Goal: Task Accomplishment & Management: Use online tool/utility

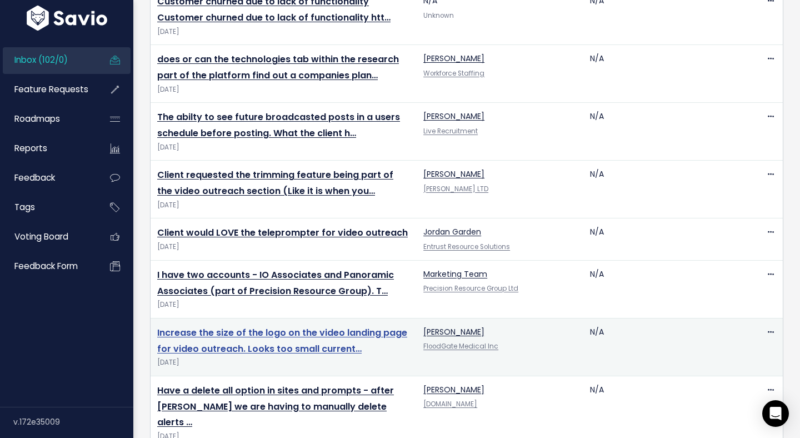
scroll to position [361, 0]
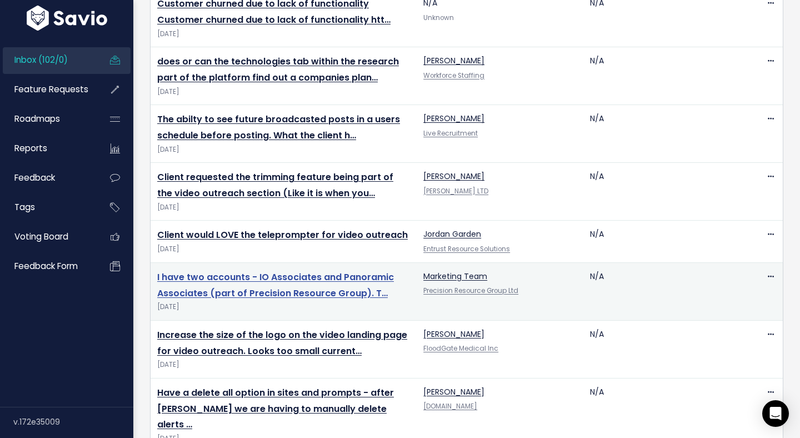
click at [314, 288] on link "I have two accounts - IO Associates and Panoramic Associates (part of Precision…" at bounding box center [275, 285] width 237 height 29
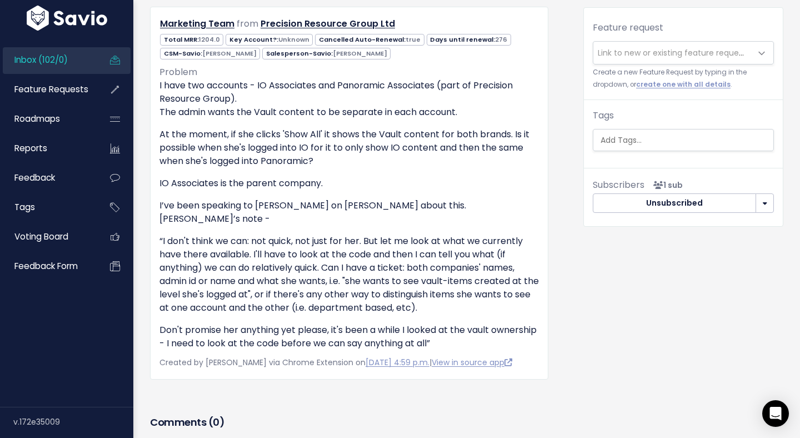
scroll to position [127, 0]
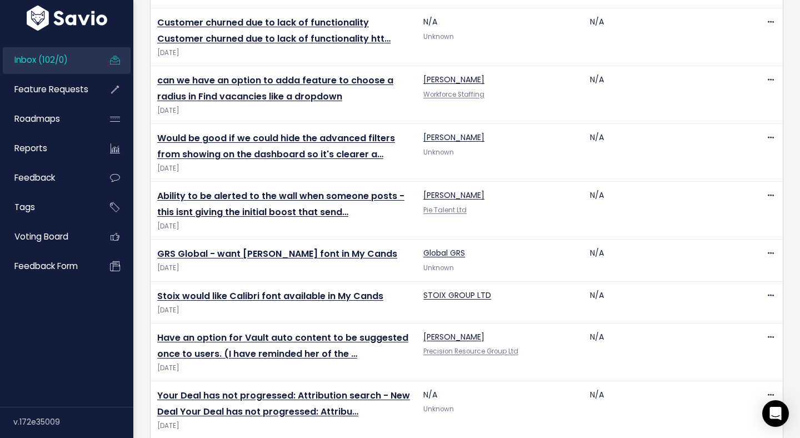
scroll to position [2532, 0]
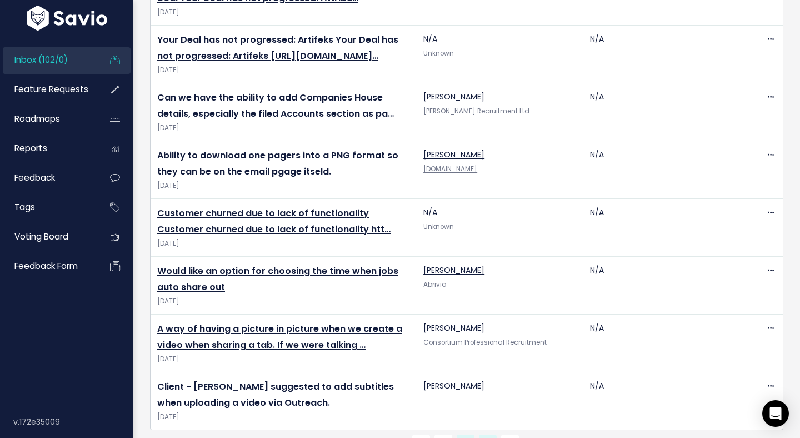
click at [491, 435] on link "3" at bounding box center [488, 444] width 18 height 18
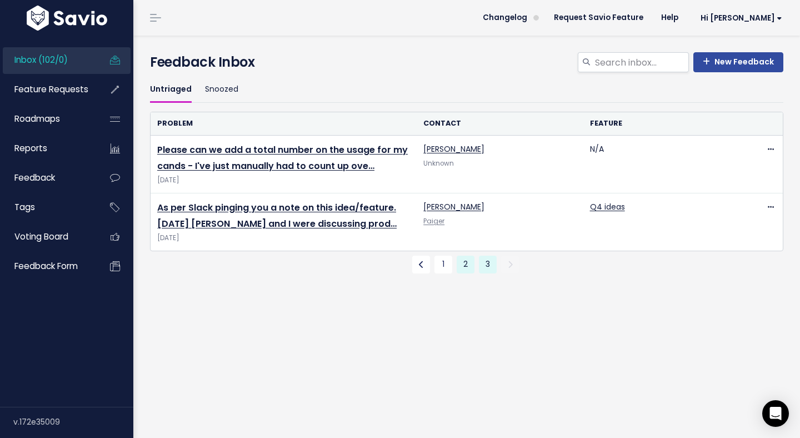
click at [462, 267] on link "2" at bounding box center [466, 265] width 18 height 18
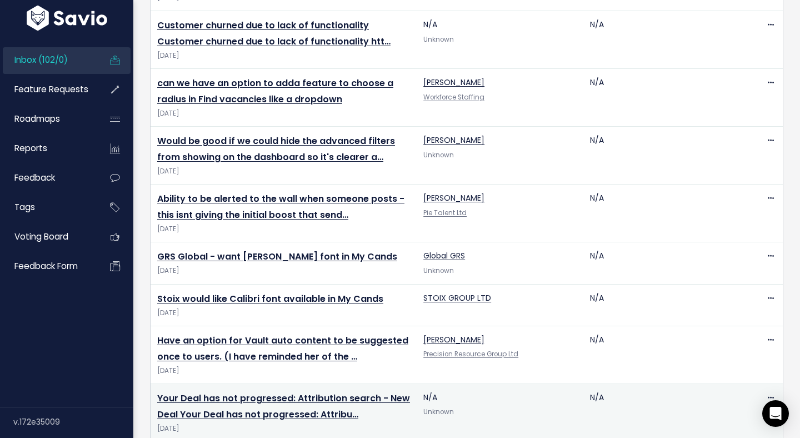
scroll to position [2113, 0]
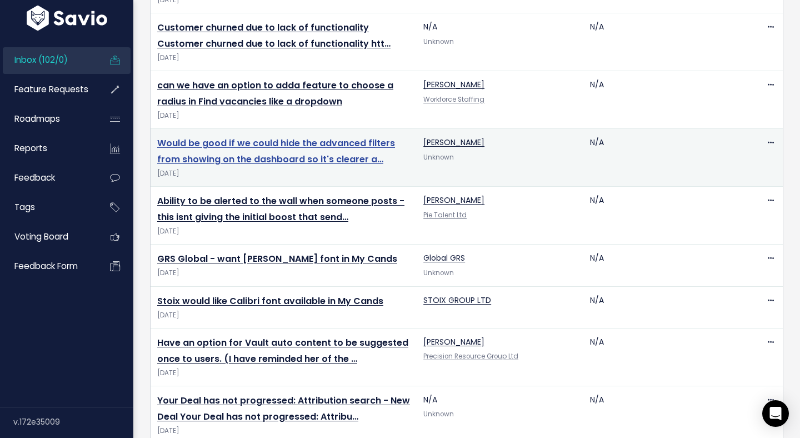
click at [324, 137] on link "Would be good if we could hide the advanced filters from showing on the dashboa…" at bounding box center [276, 151] width 238 height 29
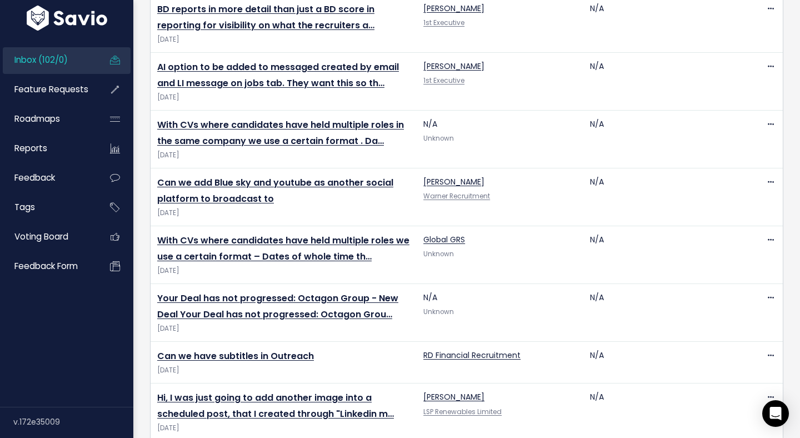
scroll to position [1395, 0]
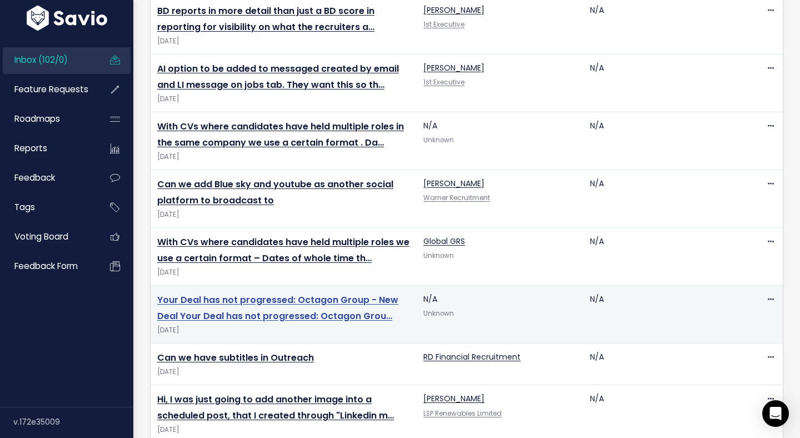
click at [351, 293] on link "Your Deal has not progressed: Octagon Group - New Deal Your Deal has not progre…" at bounding box center [277, 307] width 241 height 29
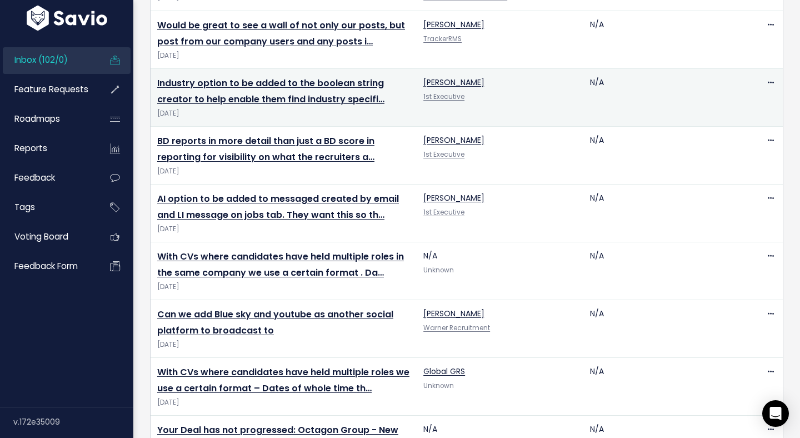
scroll to position [1261, 0]
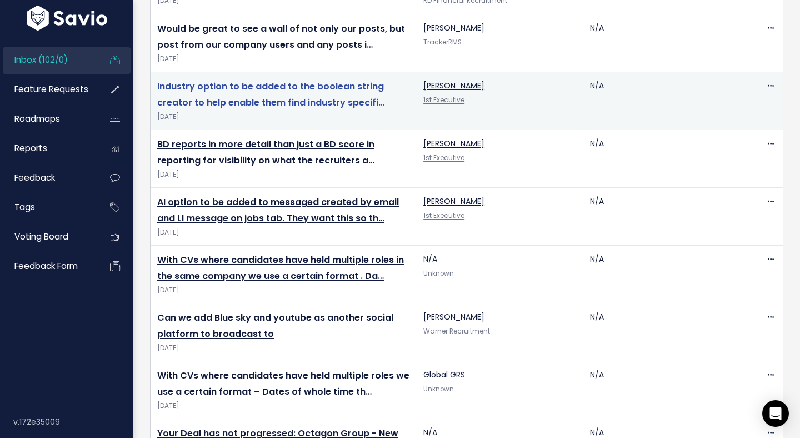
click at [339, 80] on link "Industry option to be added to the boolean string creator to help enable them f…" at bounding box center [270, 94] width 227 height 29
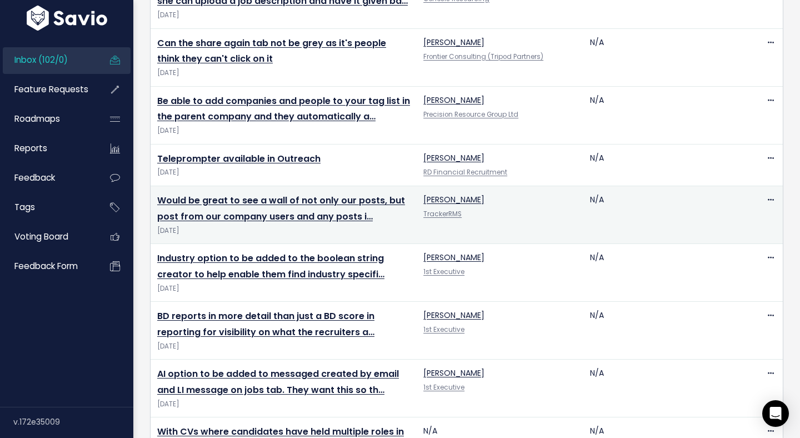
scroll to position [1089, 0]
click at [313, 186] on td "Would be great to see a wall of not only our posts, but post from our company u…" at bounding box center [284, 215] width 266 height 58
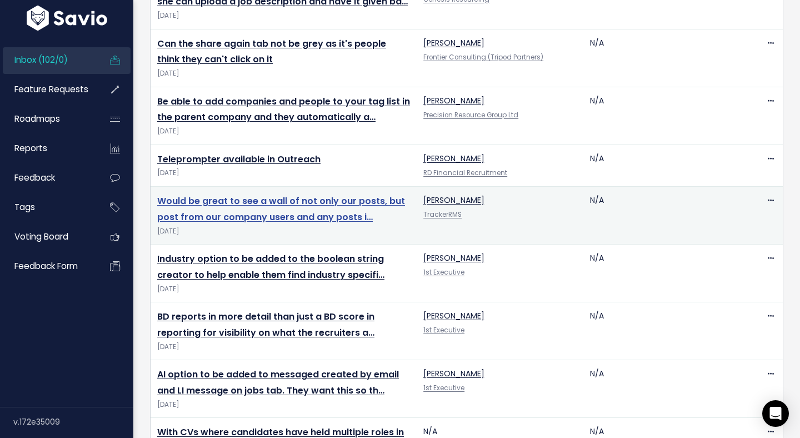
click at [315, 194] on link "Would be great to see a wall of not only our posts, but post from our company u…" at bounding box center [281, 208] width 248 height 29
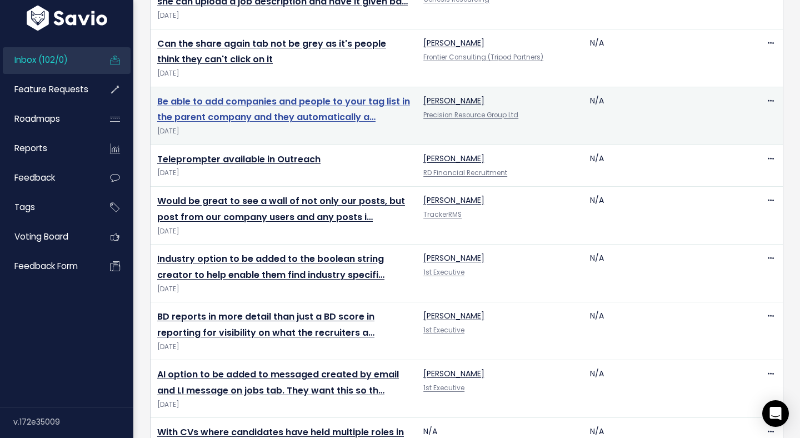
click at [261, 95] on link "Be able to add companies and people to your tag list in the parent company and …" at bounding box center [283, 109] width 253 height 29
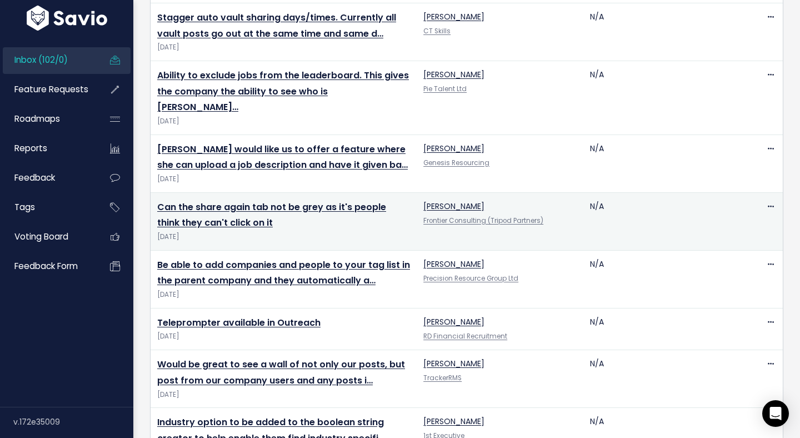
scroll to position [924, 0]
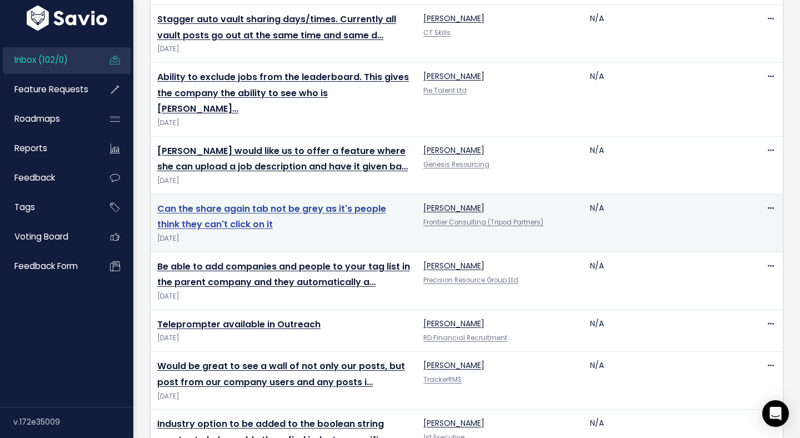
click at [303, 202] on link "Can the share again tab not be grey as it's people think they can't click on it" at bounding box center [271, 216] width 229 height 29
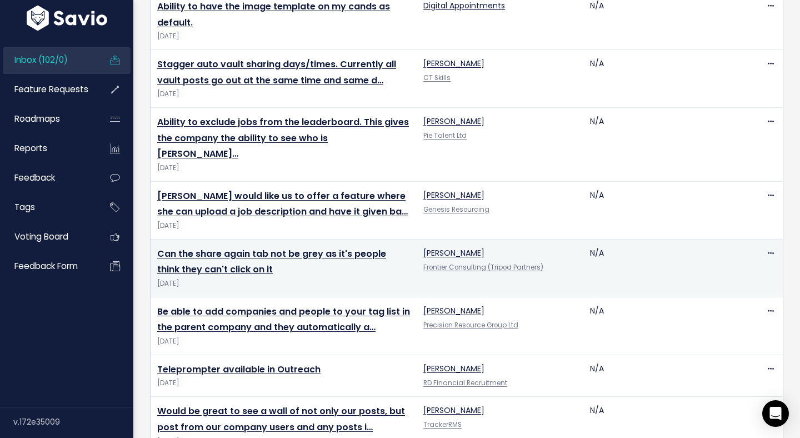
scroll to position [877, 0]
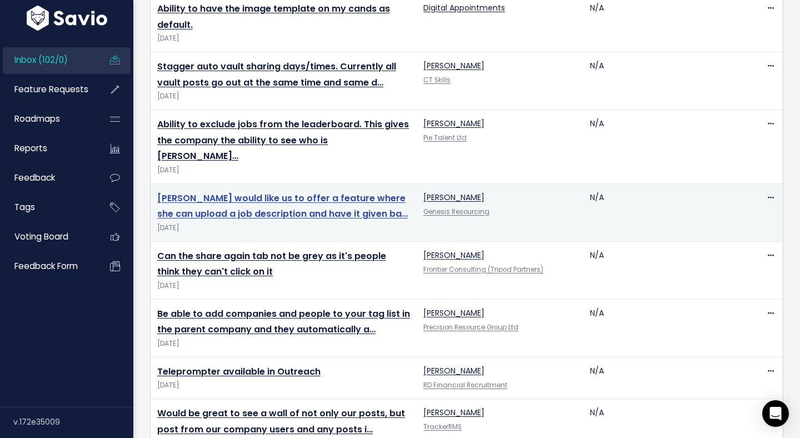
click at [281, 192] on link "Shanti would like us to offer a feature where she can upload a job description …" at bounding box center [282, 206] width 251 height 29
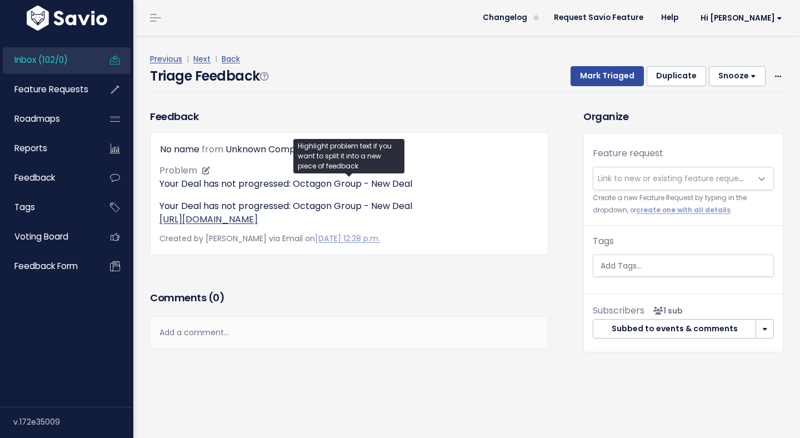
click at [258, 226] on link "https://app-eu1.hubspot.com/api/notification-station/general/v1/notifications/c…" at bounding box center [208, 219] width 98 height 13
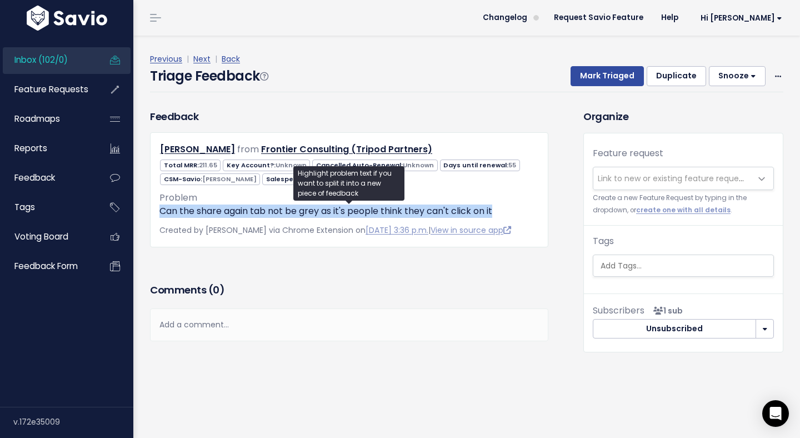
drag, startPoint x: 162, startPoint y: 212, endPoint x: 497, endPoint y: 218, distance: 334.6
click at [498, 218] on div "Mark Oconnor from Frontier Consulting (Tripod Partners) 211.65 Unknown Unknown …" at bounding box center [349, 189] width 398 height 114
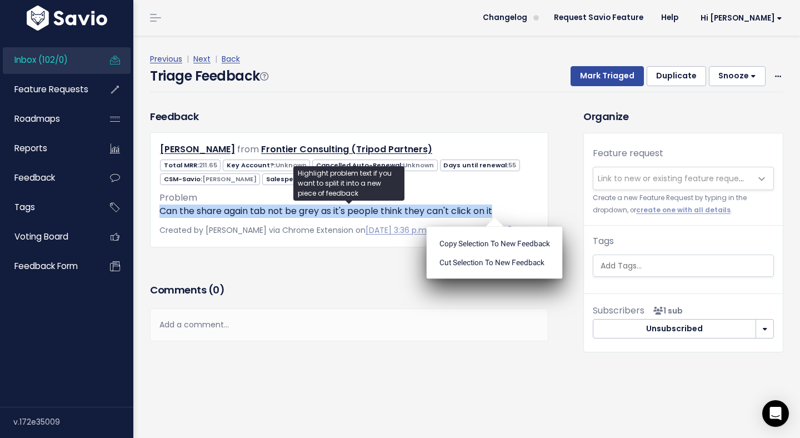
copy p "Can the share again tab not be grey as it's people think they can't click on it"
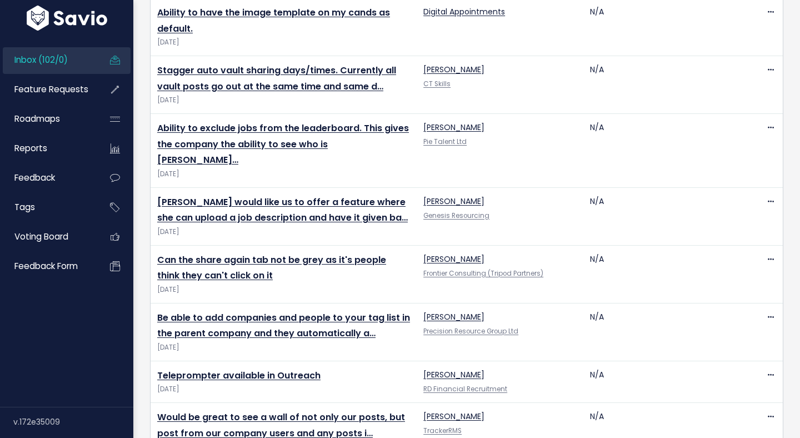
scroll to position [877, 0]
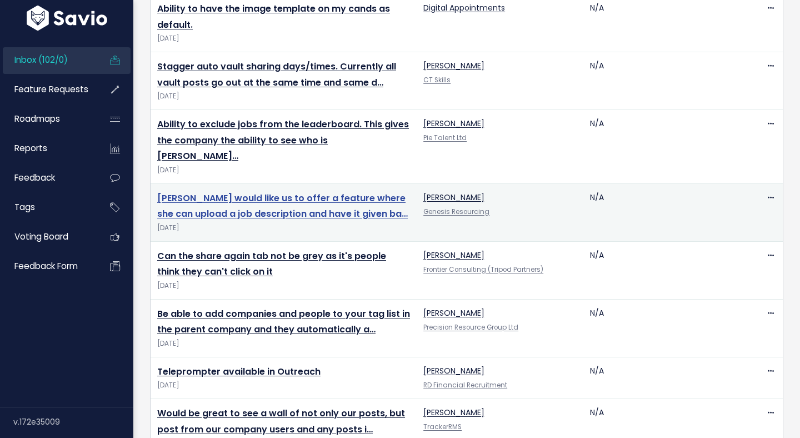
click at [316, 192] on link "Shanti would like us to offer a feature where she can upload a job description …" at bounding box center [282, 206] width 251 height 29
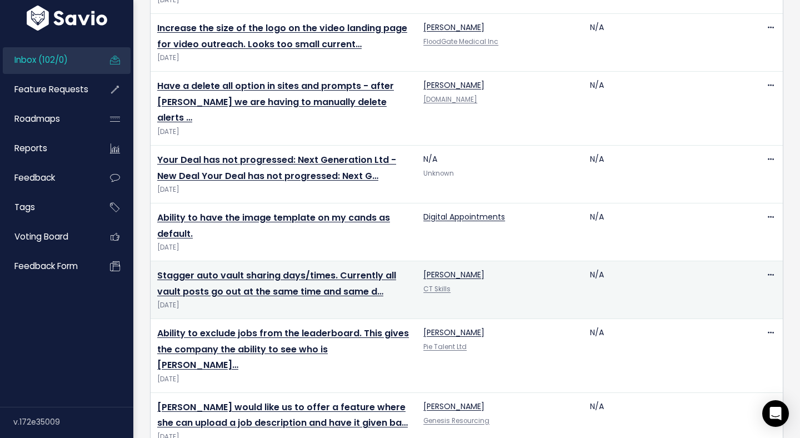
scroll to position [665, 0]
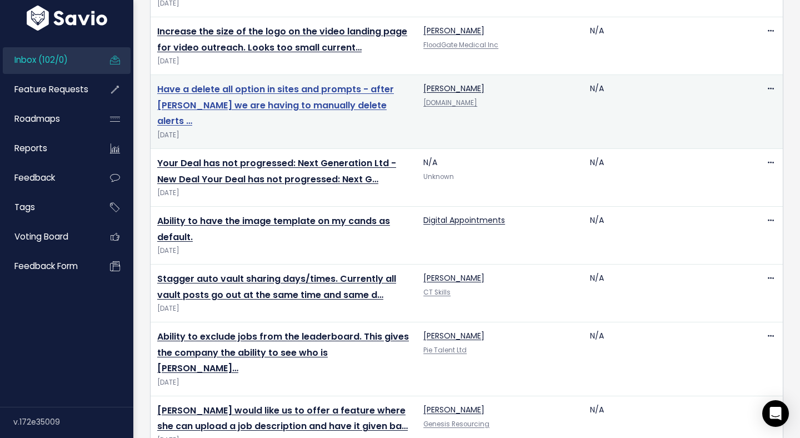
click at [276, 88] on link "Have a delete all option in sites and prompts - after alan we are having to man…" at bounding box center [275, 105] width 237 height 45
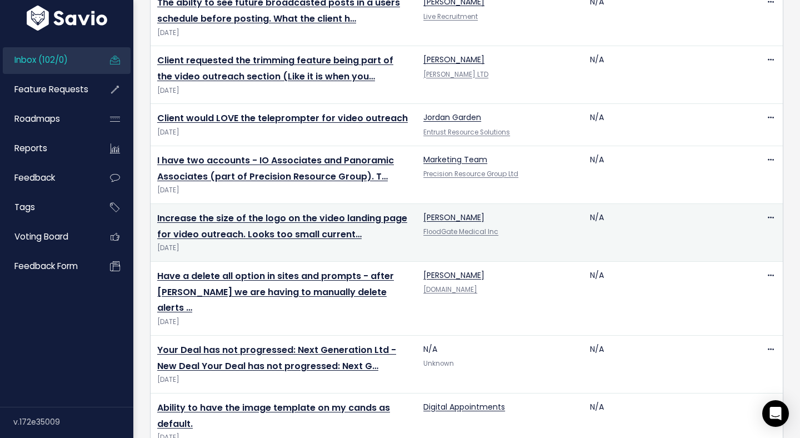
scroll to position [477, 0]
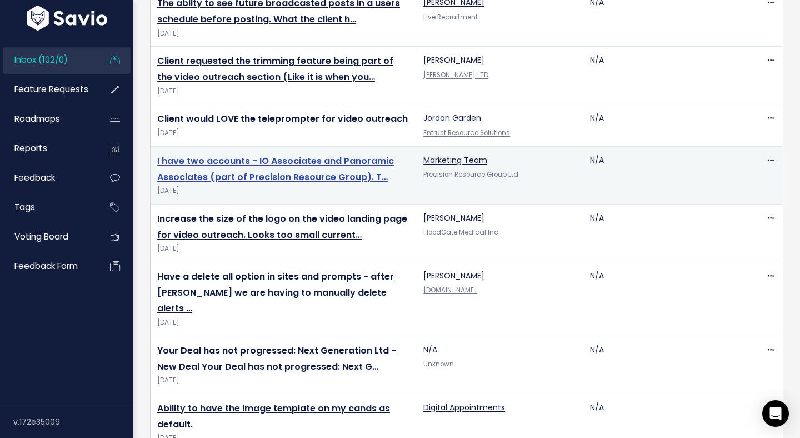
click at [327, 176] on link "I have two accounts - IO Associates and Panoramic Associates (part of Precision…" at bounding box center [275, 168] width 237 height 29
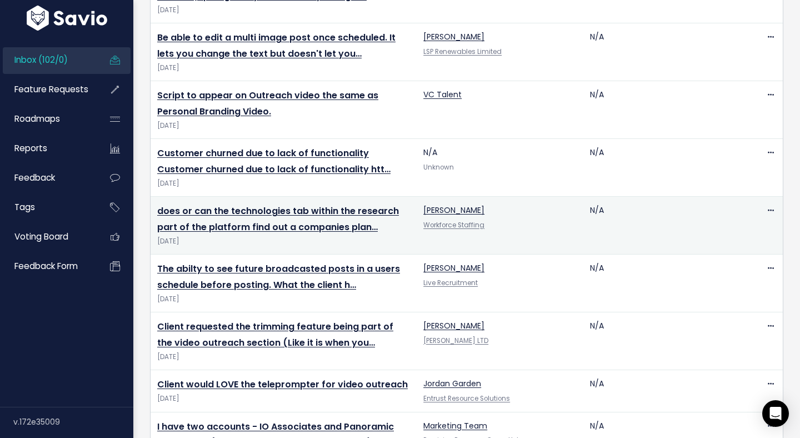
scroll to position [206, 0]
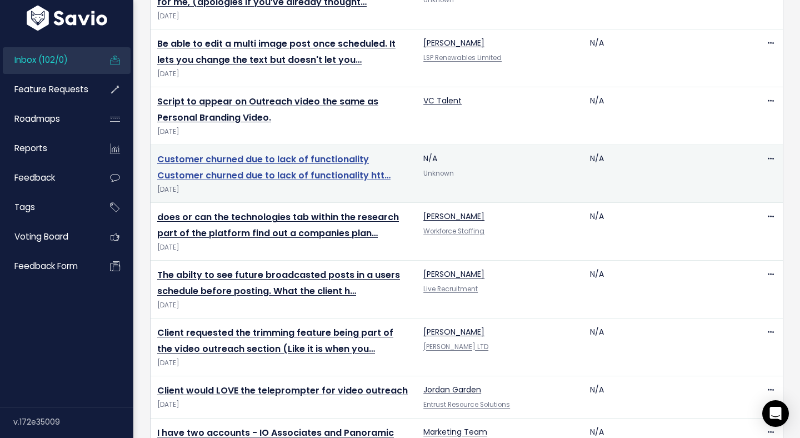
click at [312, 159] on link "Customer churned due to lack of functionality Customer churned due to lack of f…" at bounding box center [273, 167] width 233 height 29
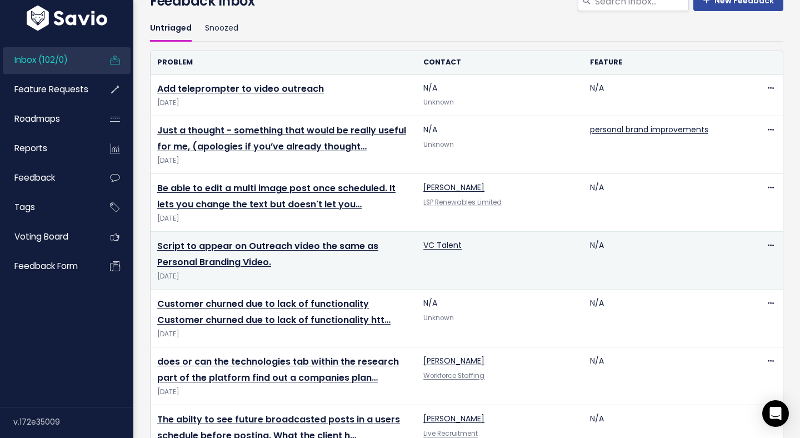
scroll to position [54, 0]
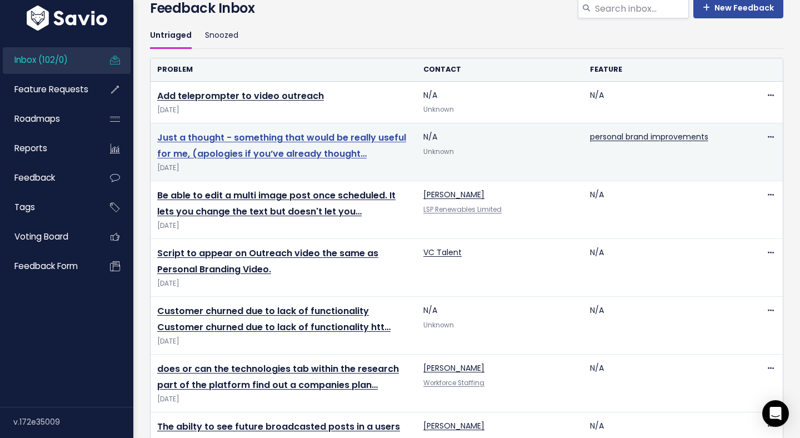
click at [316, 148] on link "Just a thought - something that would be really useful for me, (apologies if yo…" at bounding box center [281, 145] width 249 height 29
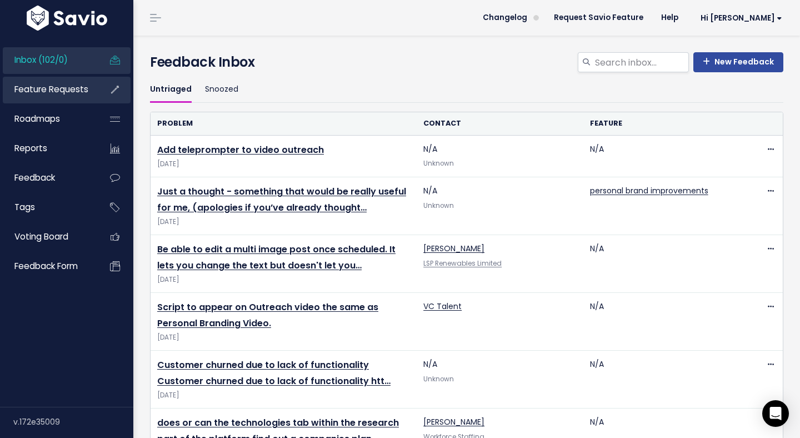
click at [66, 90] on span "Feature Requests" at bounding box center [51, 89] width 74 height 12
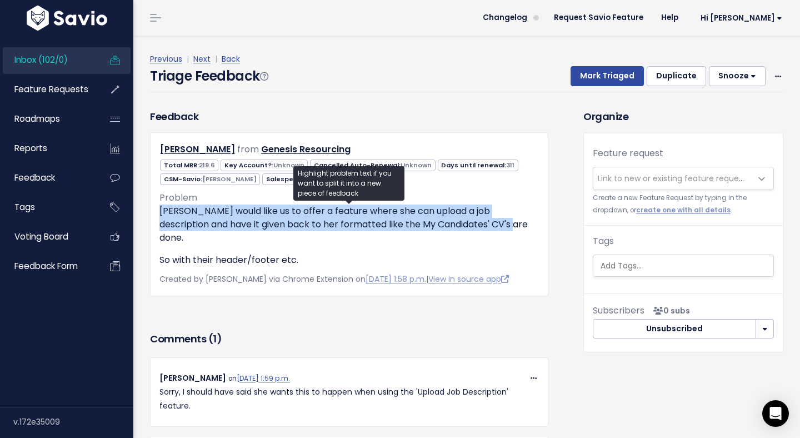
drag, startPoint x: 481, startPoint y: 219, endPoint x: 148, endPoint y: 211, distance: 333.5
click at [148, 211] on div "Feedback [PERSON_NAME] from Genesis Resourcing" at bounding box center [349, 202] width 415 height 187
copy p "[PERSON_NAME] would like us to offer a feature where she can upload a job descr…"
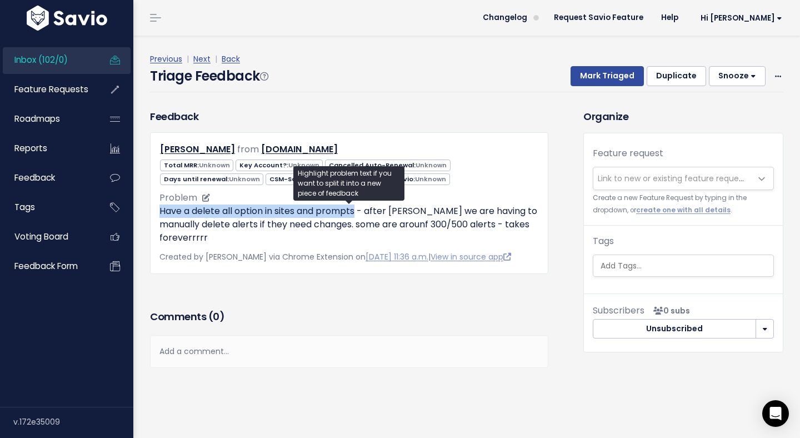
drag, startPoint x: 161, startPoint y: 213, endPoint x: 358, endPoint y: 213, distance: 196.7
click at [358, 213] on p "Have a delete all option in sites and prompts - after [PERSON_NAME] we are havi…" at bounding box center [349, 224] width 380 height 40
copy p "Have a delete all option in sites and prompts"
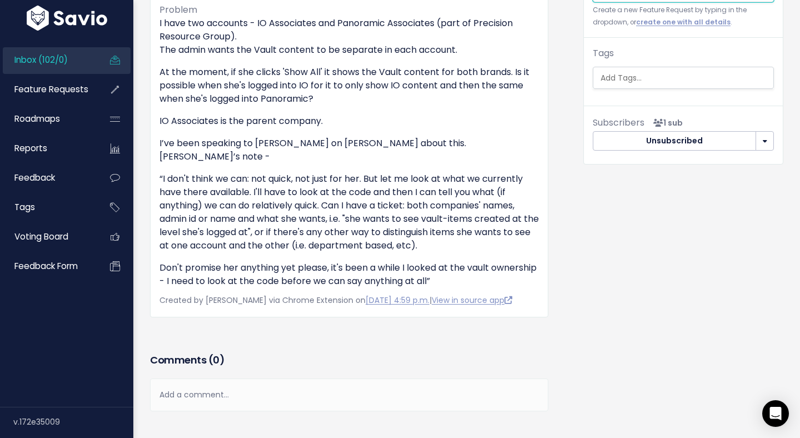
scroll to position [195, 0]
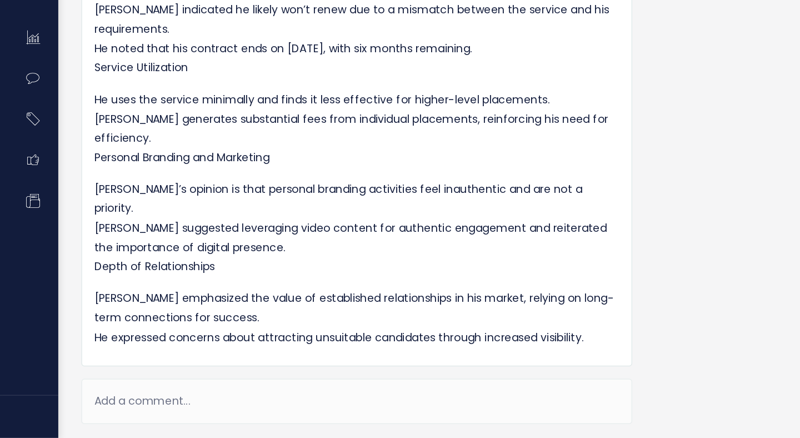
scroll to position [423, 0]
drag, startPoint x: 327, startPoint y: 224, endPoint x: 299, endPoint y: 213, distance: 30.4
click at [299, 213] on p "He uses the service minimally and finds it less effective for higher-level plac…" at bounding box center [349, 214] width 380 height 56
drag, startPoint x: 299, startPoint y: 213, endPoint x: 385, endPoint y: 249, distance: 93.4
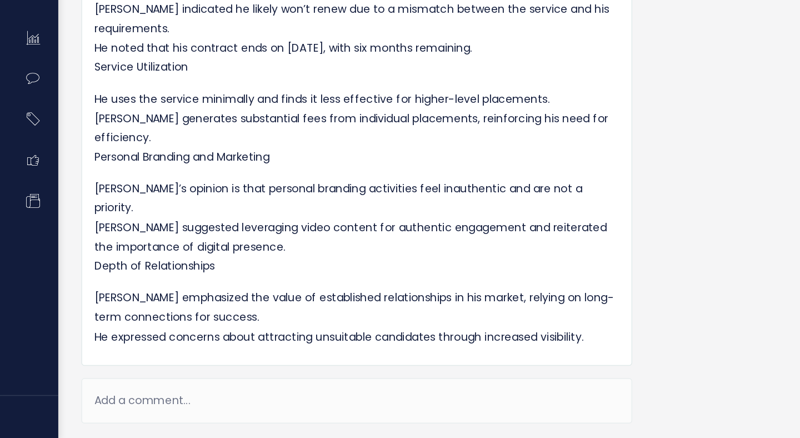
click at [385, 242] on p "He uses the service minimally and finds it less effective for higher-level plac…" at bounding box center [349, 214] width 380 height 56
drag, startPoint x: 385, startPoint y: 249, endPoint x: 369, endPoint y: 236, distance: 20.9
click at [369, 236] on p "He uses the service minimally and finds it less effective for higher-level plac…" at bounding box center [349, 214] width 380 height 56
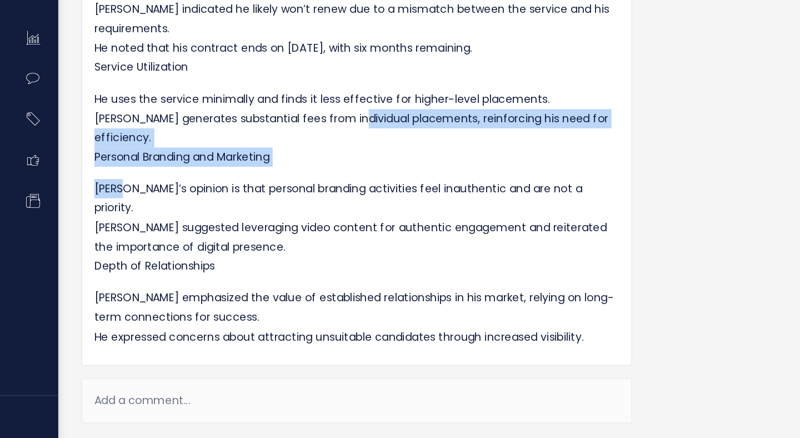
drag, startPoint x: 369, startPoint y: 236, endPoint x: 410, endPoint y: 256, distance: 46.0
click at [410, 256] on div "Urban Talent Summary Sam Ferris expressed his intention not to renew his servic…" at bounding box center [349, 146] width 380 height 450
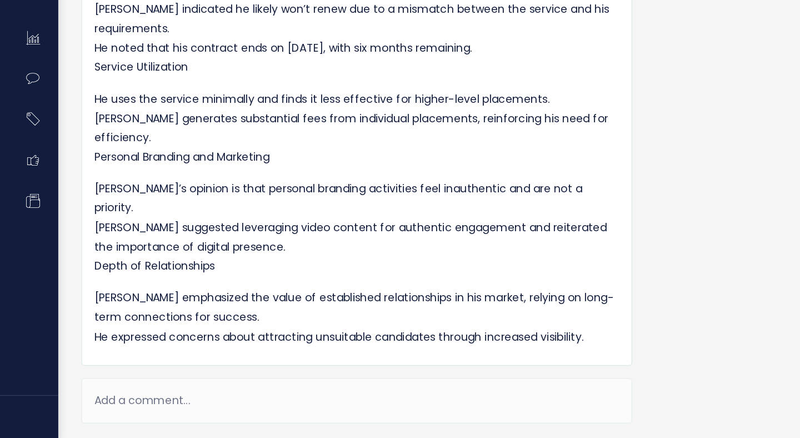
drag, startPoint x: 327, startPoint y: 272, endPoint x: 393, endPoint y: 310, distance: 76.4
click at [393, 310] on p "Sam’s opinion is that personal branding activities feel inauthentic and are not…" at bounding box center [349, 286] width 380 height 70
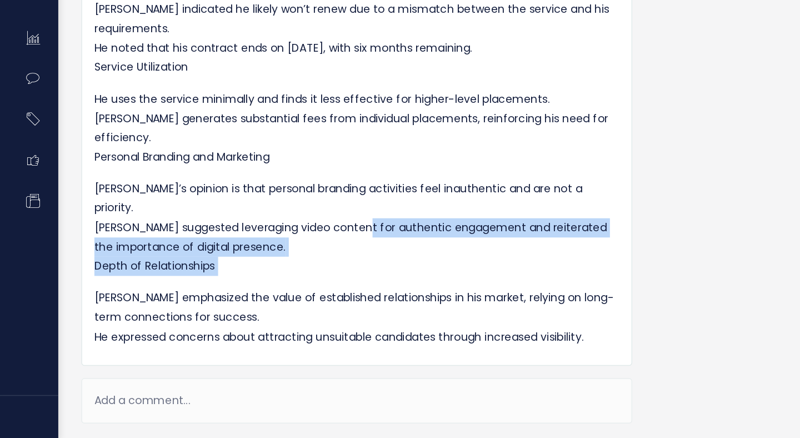
drag, startPoint x: 393, startPoint y: 310, endPoint x: 362, endPoint y: 288, distance: 37.6
click at [362, 288] on p "Sam’s opinion is that personal branding activities feel inauthentic and are not…" at bounding box center [349, 286] width 380 height 70
drag, startPoint x: 362, startPoint y: 288, endPoint x: 398, endPoint y: 307, distance: 40.0
click at [398, 307] on p "Sam’s opinion is that personal branding activities feel inauthentic and are not…" at bounding box center [349, 286] width 380 height 70
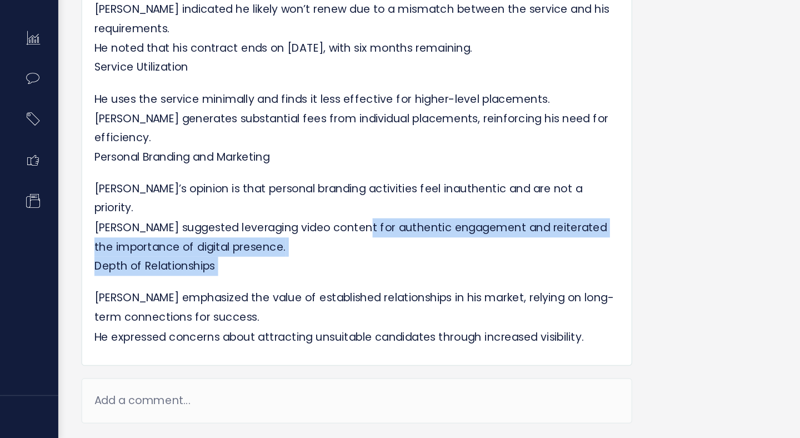
click at [398, 307] on p "Sam’s opinion is that personal branding activities feel inauthentic and are not…" at bounding box center [349, 286] width 380 height 70
drag, startPoint x: 398, startPoint y: 307, endPoint x: 372, endPoint y: 280, distance: 37.3
click at [372, 280] on p "Sam’s opinion is that personal branding activities feel inauthentic and are not…" at bounding box center [349, 286] width 380 height 70
drag, startPoint x: 372, startPoint y: 280, endPoint x: 411, endPoint y: 308, distance: 47.8
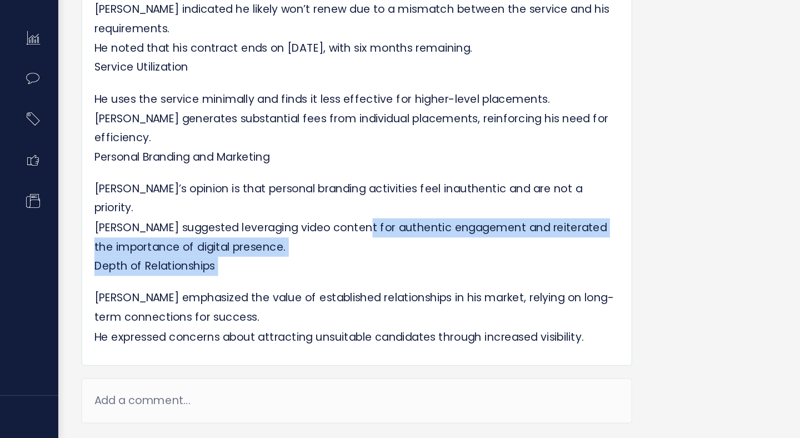
click at [411, 308] on p "Sam’s opinion is that personal branding activities feel inauthentic and are not…" at bounding box center [349, 286] width 380 height 70
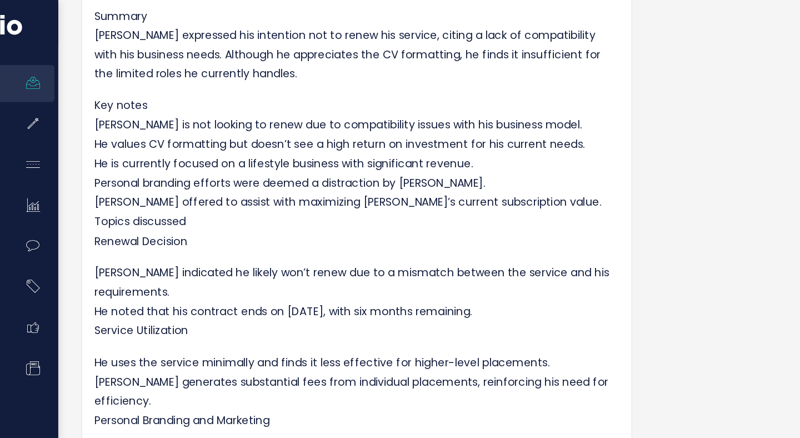
scroll to position [325, 0]
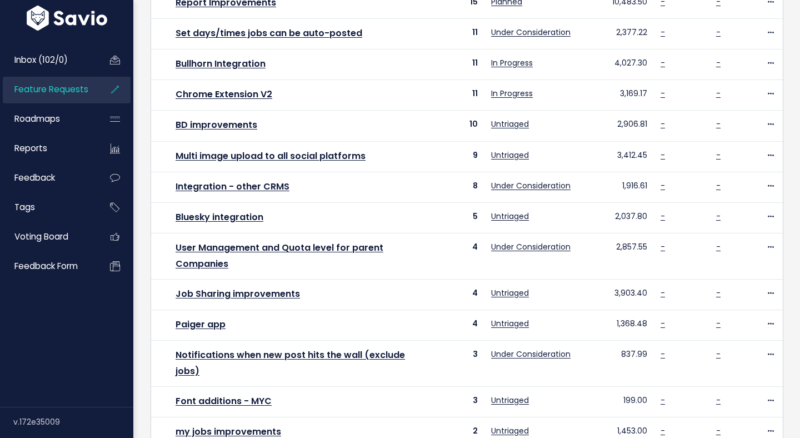
scroll to position [388, 0]
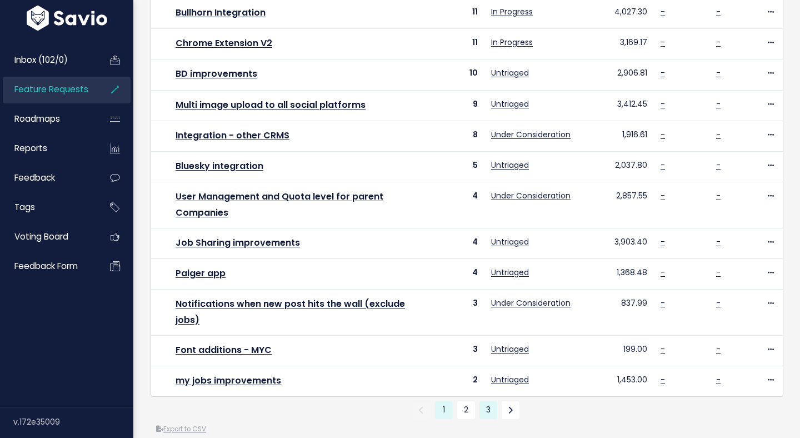
click at [485, 401] on link "3" at bounding box center [489, 410] width 18 height 18
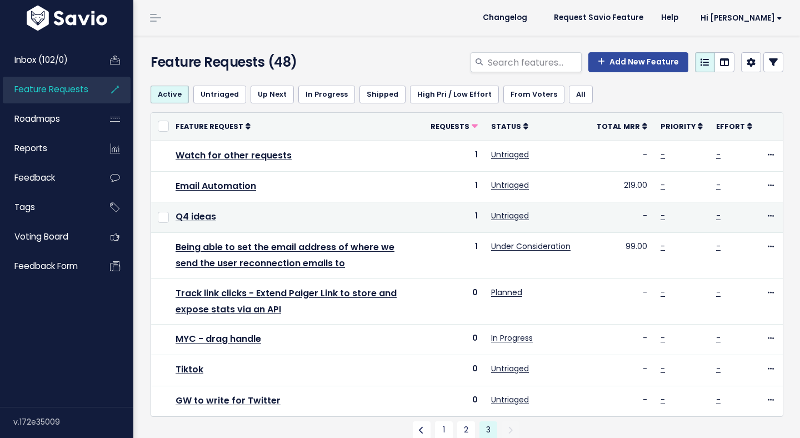
scroll to position [35, 0]
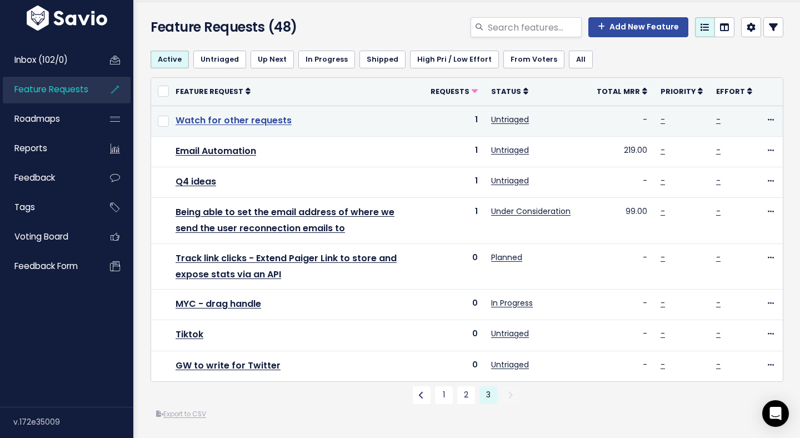
click at [279, 122] on link "Watch for other requests" at bounding box center [234, 120] width 116 height 13
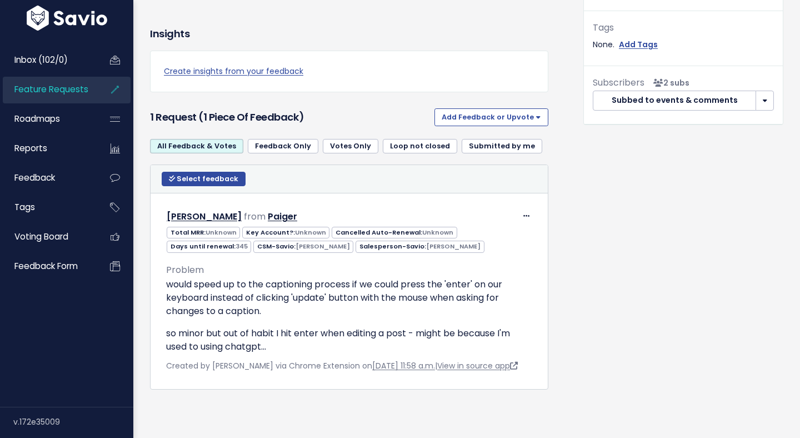
scroll to position [440, 0]
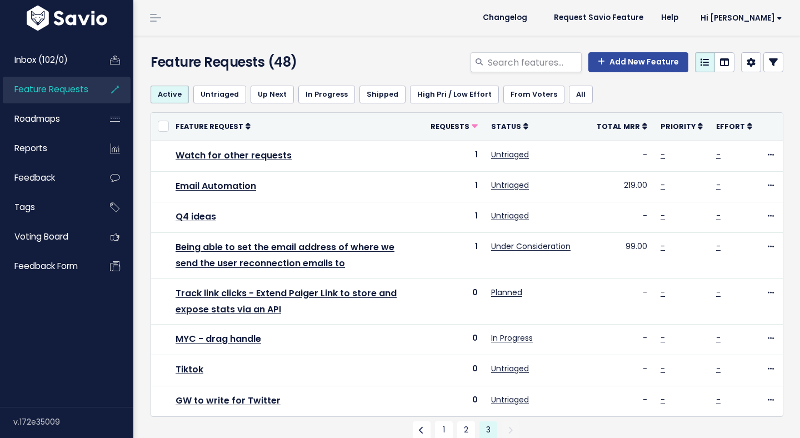
scroll to position [35, 0]
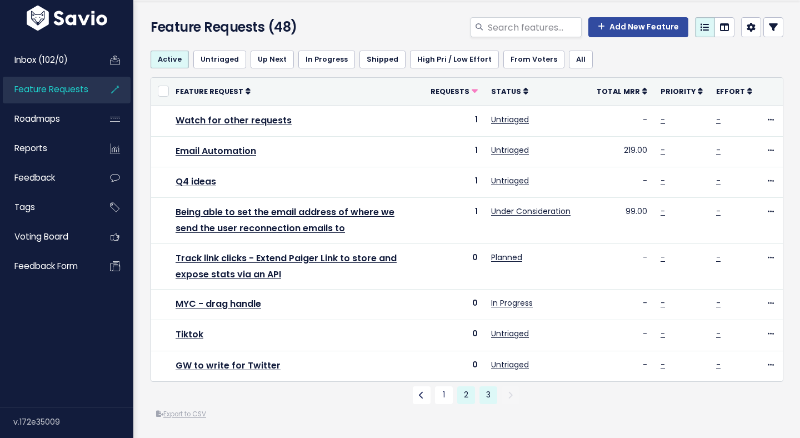
click at [462, 396] on link "2" at bounding box center [466, 395] width 18 height 18
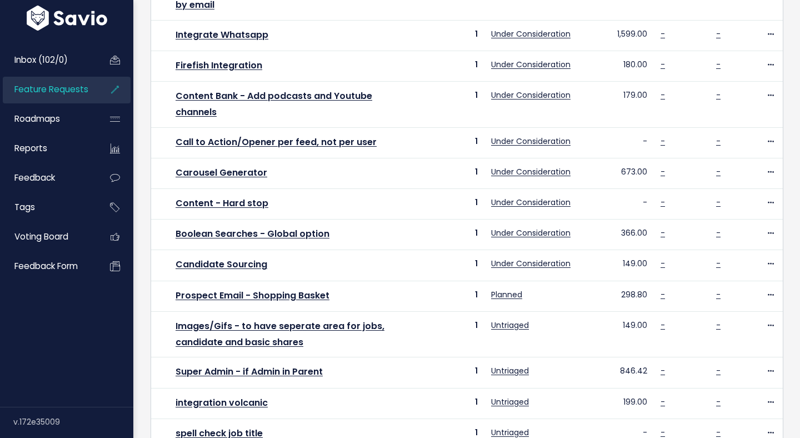
scroll to position [418, 0]
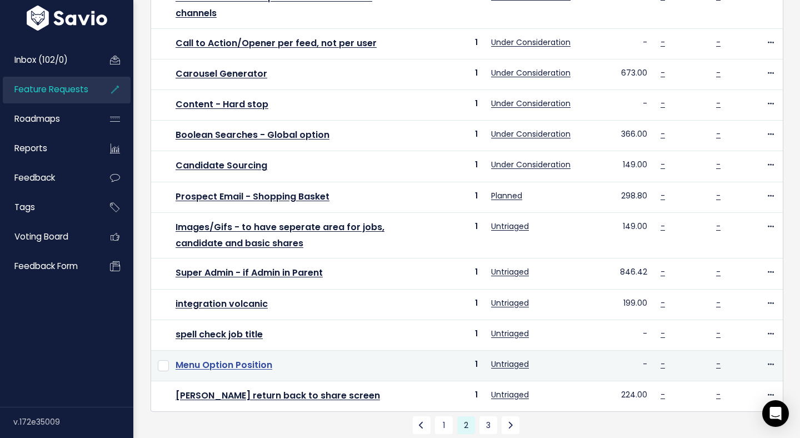
click at [236, 358] on link "Menu Option Position" at bounding box center [224, 364] width 97 height 13
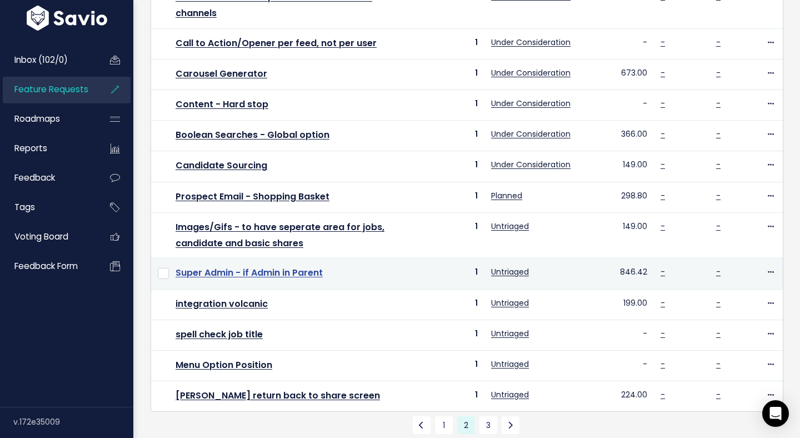
click at [276, 266] on link "Super Admin - if Admin in Parent" at bounding box center [249, 272] width 147 height 13
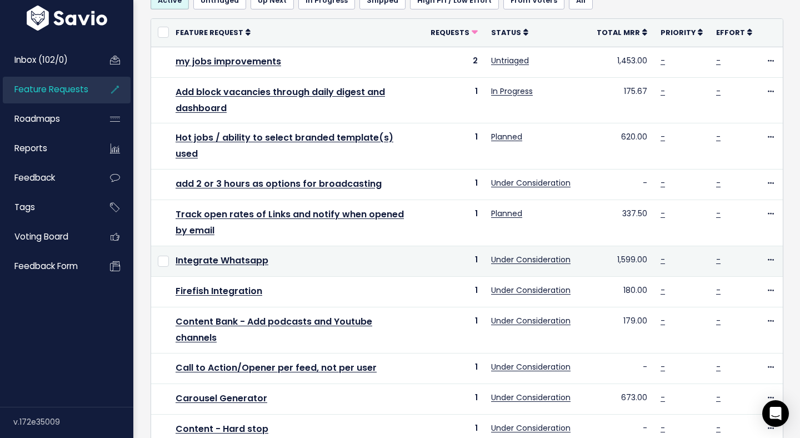
scroll to position [89, 0]
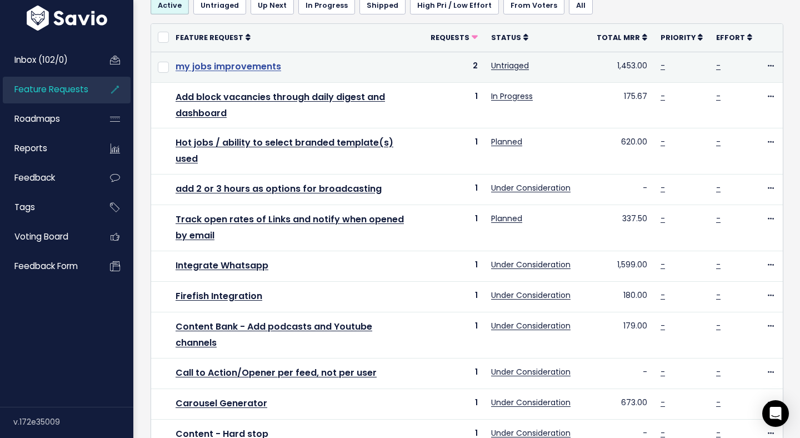
click at [207, 67] on link "my jobs improvements" at bounding box center [229, 66] width 106 height 13
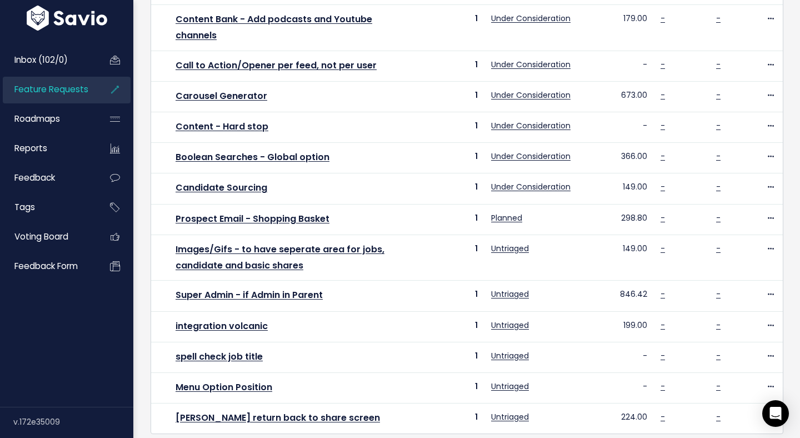
scroll to position [418, 0]
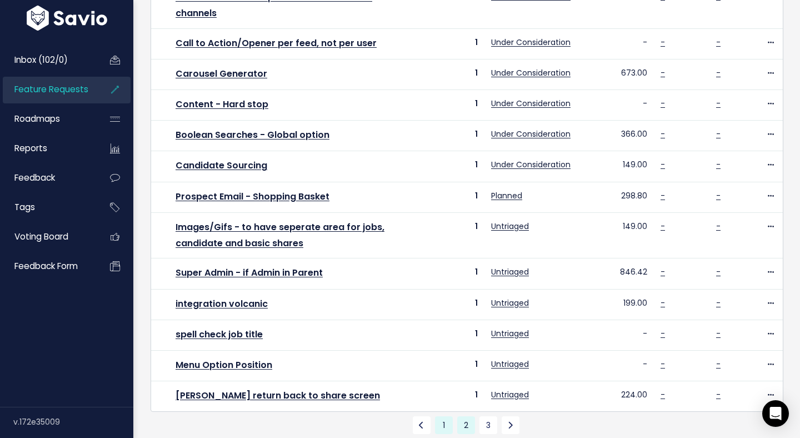
click at [452, 416] on link "1" at bounding box center [444, 425] width 18 height 18
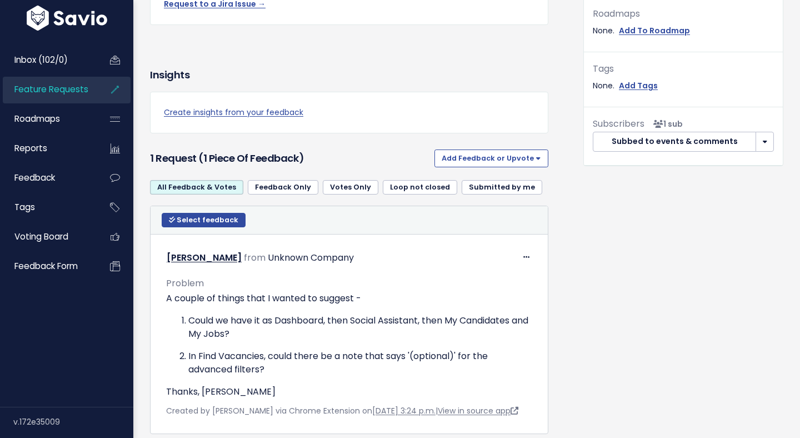
scroll to position [443, 0]
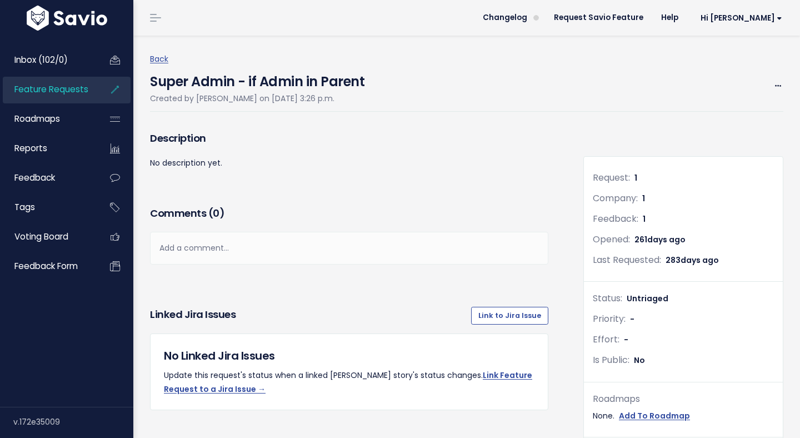
scroll to position [403, 0]
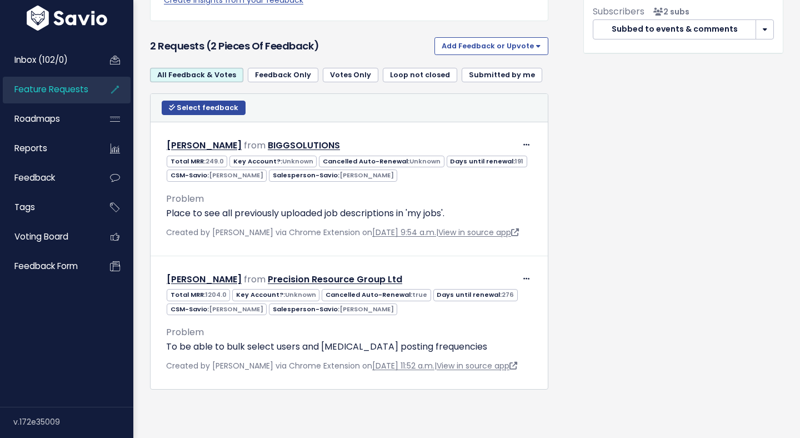
scroll to position [525, 0]
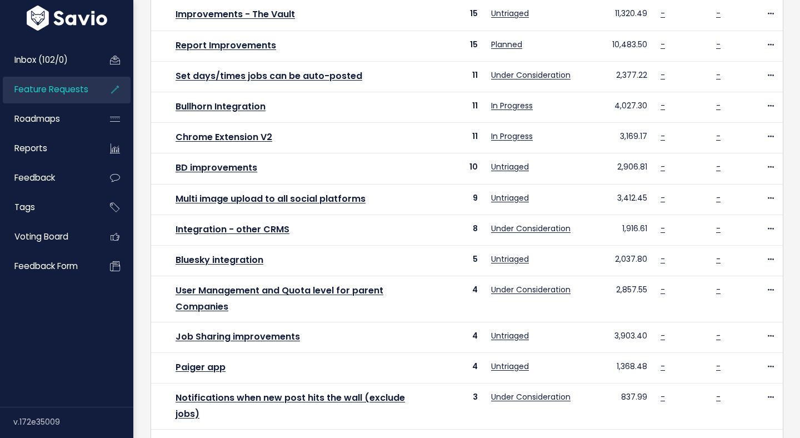
scroll to position [388, 0]
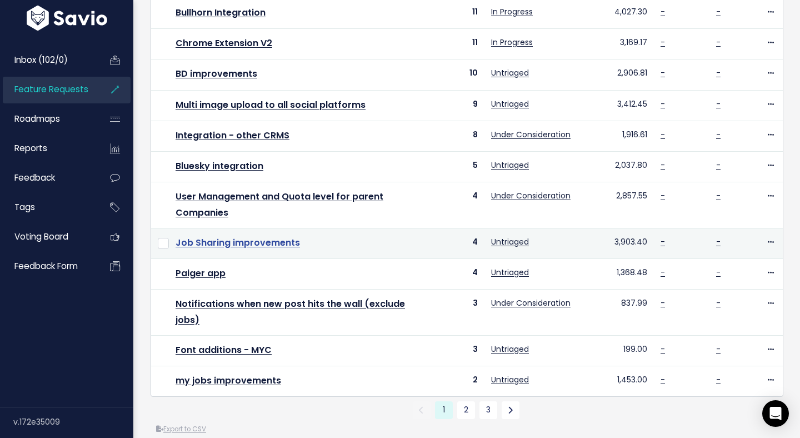
click at [242, 245] on link "Job Sharing improvements" at bounding box center [238, 242] width 124 height 13
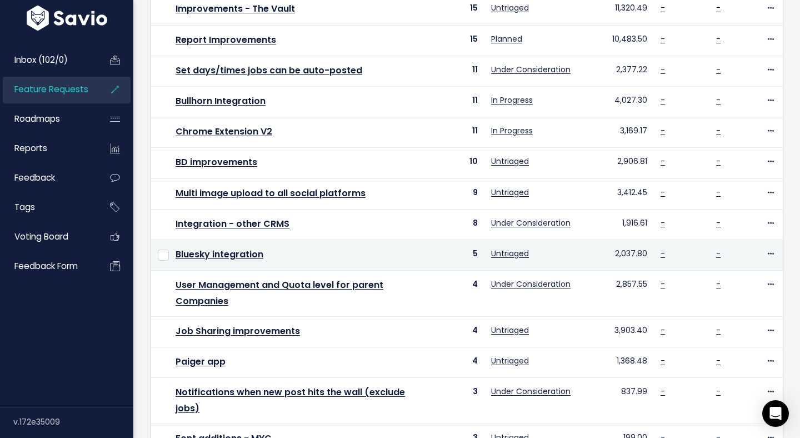
scroll to position [287, 0]
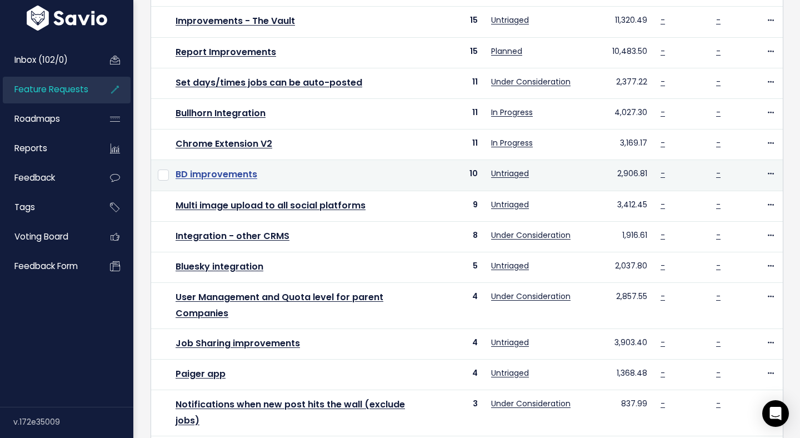
click at [223, 172] on link "BD improvements" at bounding box center [217, 174] width 82 height 13
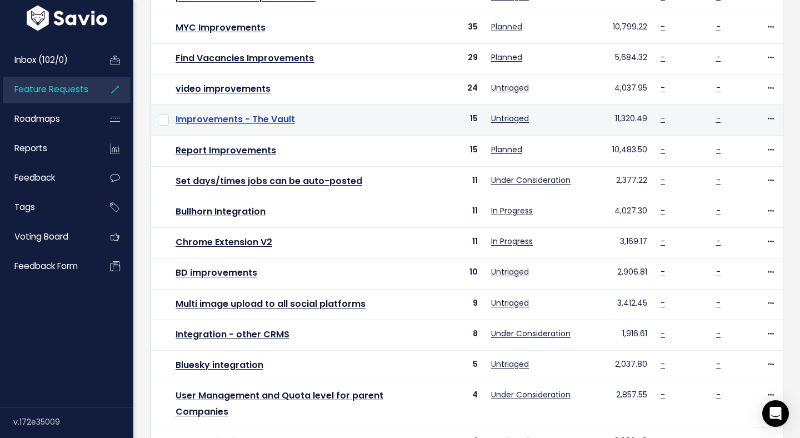
scroll to position [166, 0]
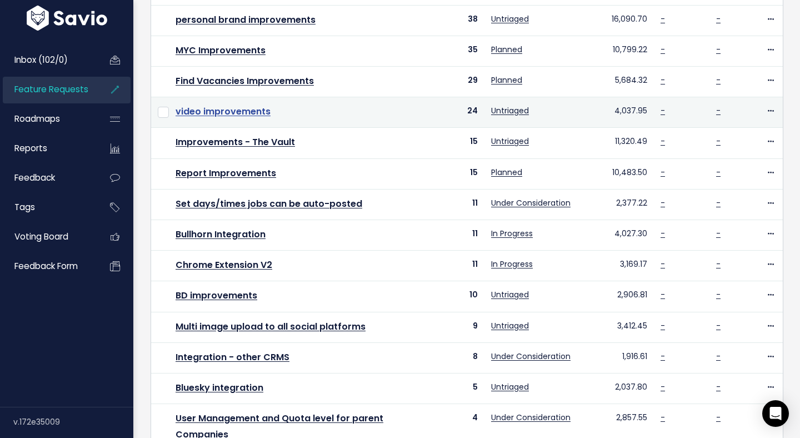
click at [245, 110] on link "video improvements" at bounding box center [223, 111] width 95 height 13
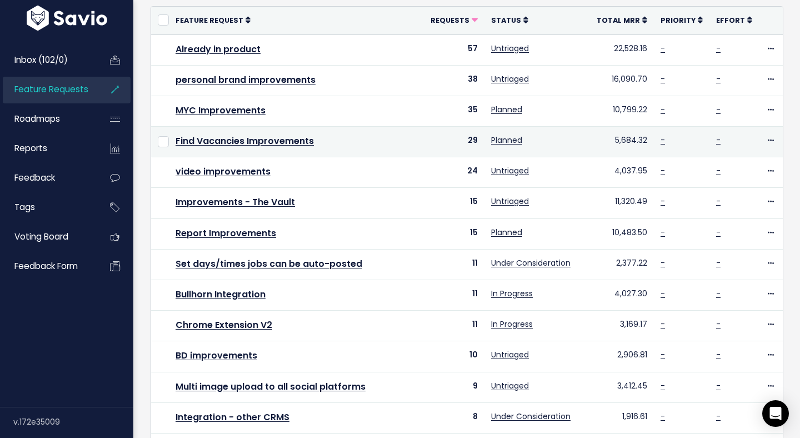
scroll to position [124, 0]
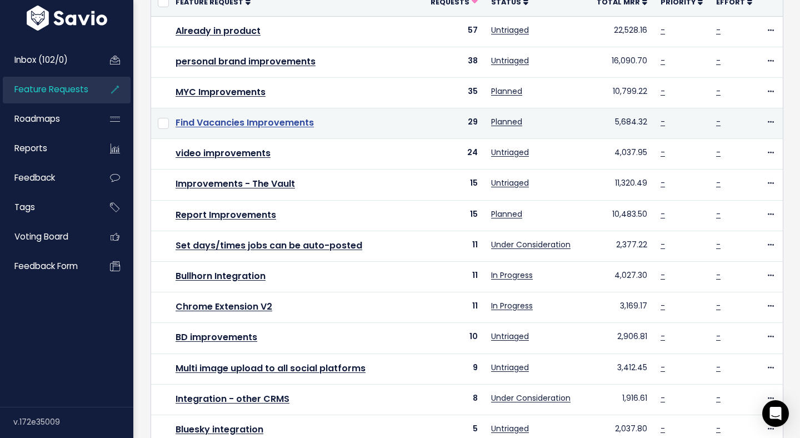
click at [257, 122] on link "Find Vacancies Improvements" at bounding box center [245, 122] width 138 height 13
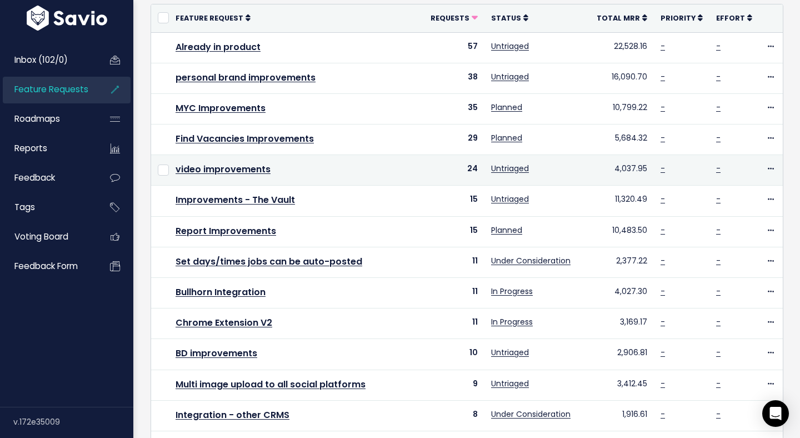
scroll to position [102, 0]
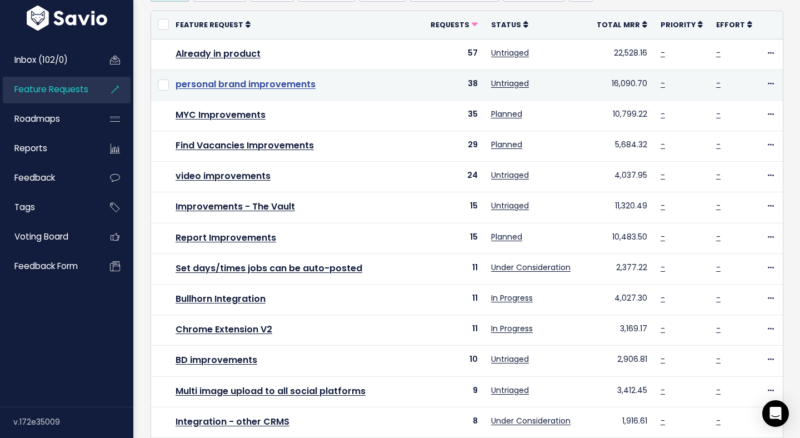
click at [253, 87] on link "personal brand improvements" at bounding box center [246, 84] width 140 height 13
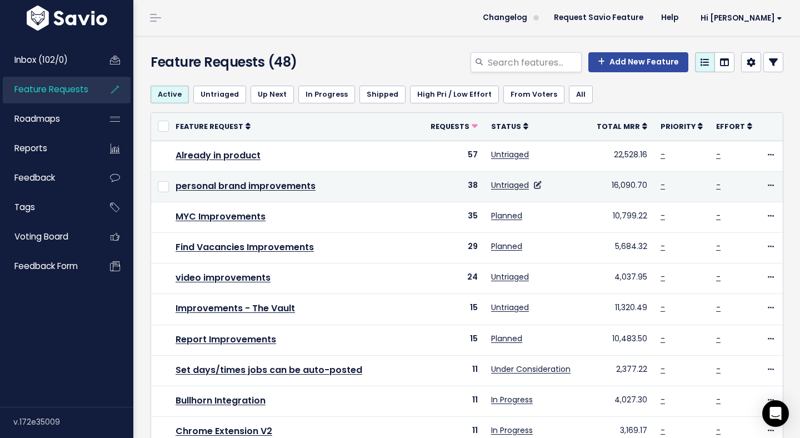
scroll to position [388, 0]
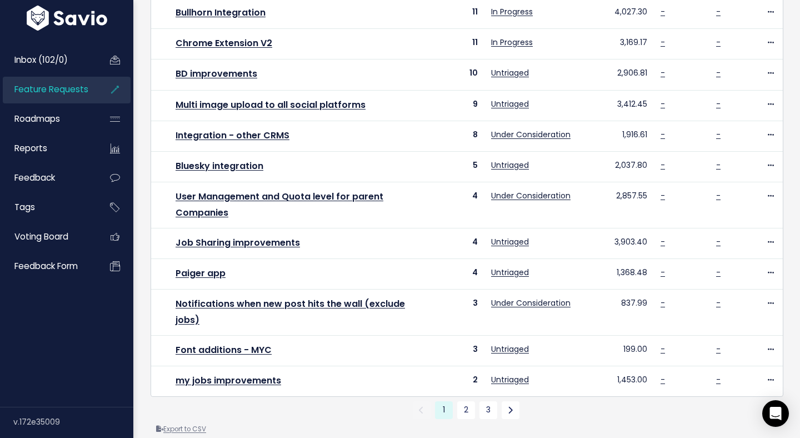
click at [194, 425] on link "Export to CSV" at bounding box center [181, 429] width 50 height 9
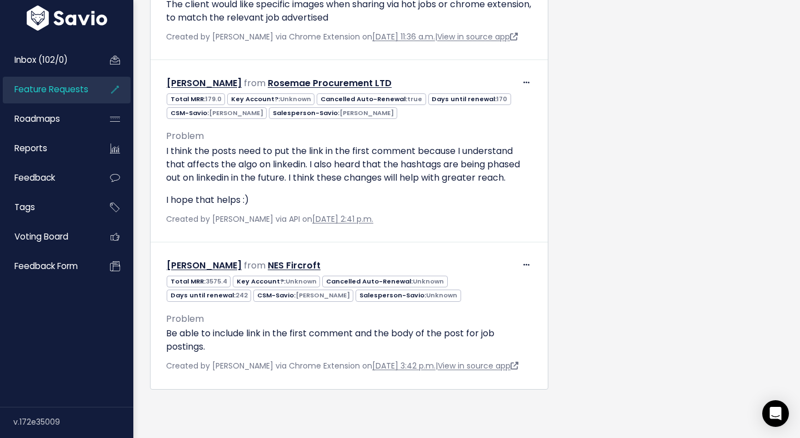
scroll to position [867, 0]
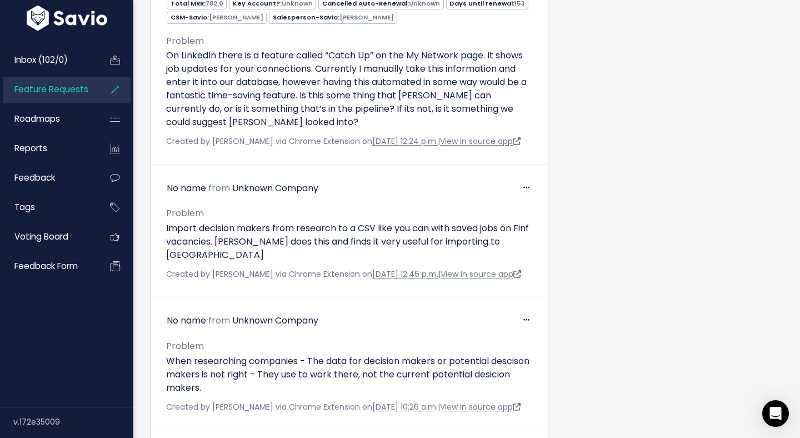
scroll to position [1884, 0]
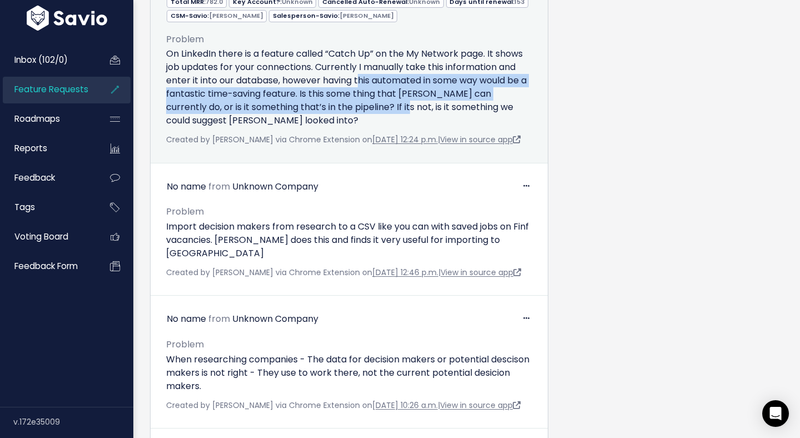
drag, startPoint x: 370, startPoint y: 169, endPoint x: 360, endPoint y: 132, distance: 37.9
click at [360, 127] on p "On LinkedIn there is a feature called “Catch Up” on the My Network page. It sho…" at bounding box center [349, 87] width 366 height 80
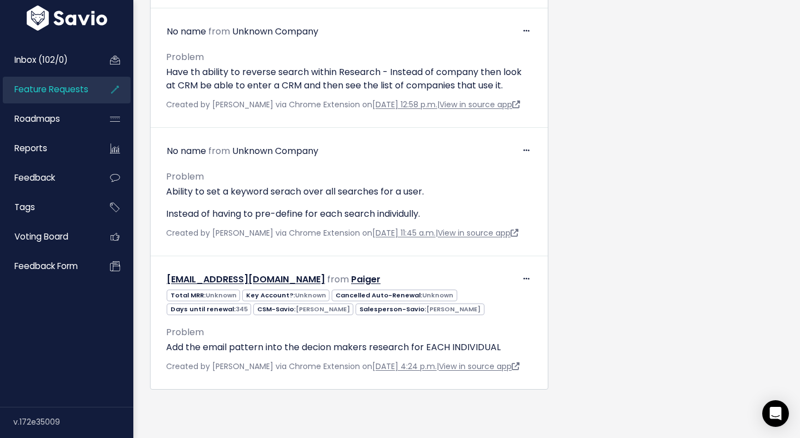
scroll to position [3032, 0]
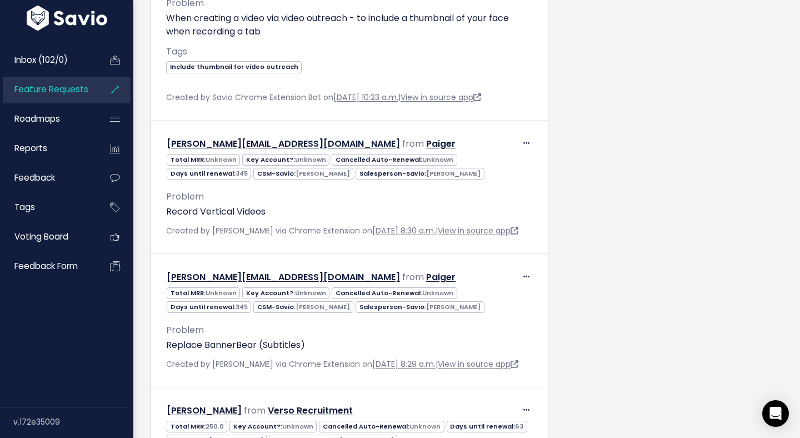
scroll to position [5222, 0]
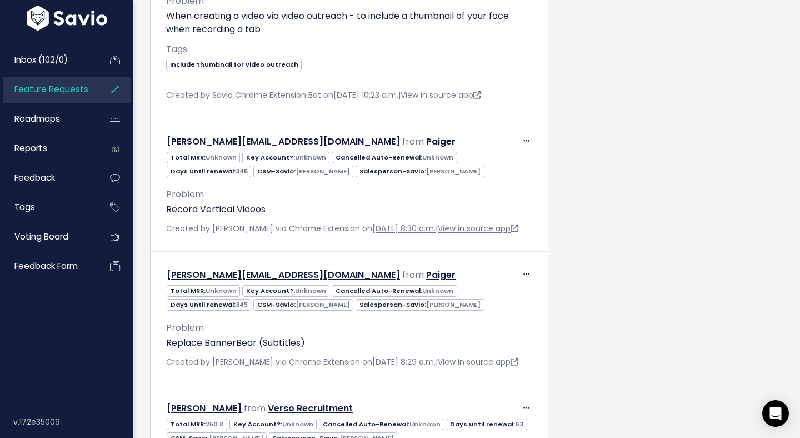
drag, startPoint x: 340, startPoint y: 108, endPoint x: 407, endPoint y: 132, distance: 71.2
drag, startPoint x: 407, startPoint y: 132, endPoint x: 298, endPoint y: 107, distance: 111.2
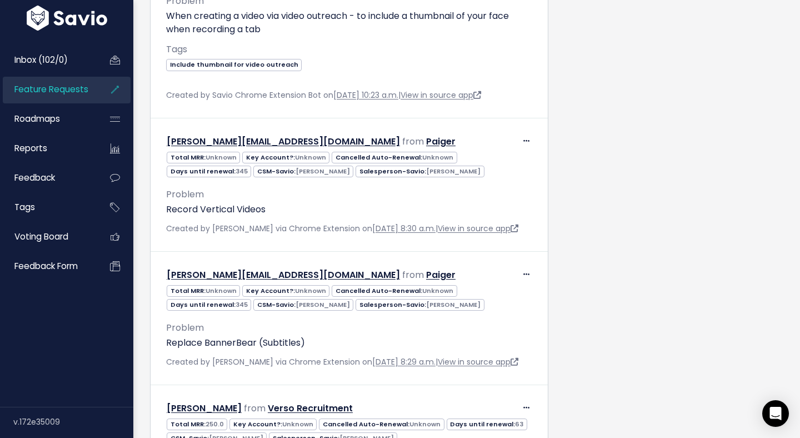
drag, startPoint x: 298, startPoint y: 107, endPoint x: 449, endPoint y: 145, distance: 155.4
drag, startPoint x: 449, startPoint y: 145, endPoint x: 402, endPoint y: 126, distance: 50.4
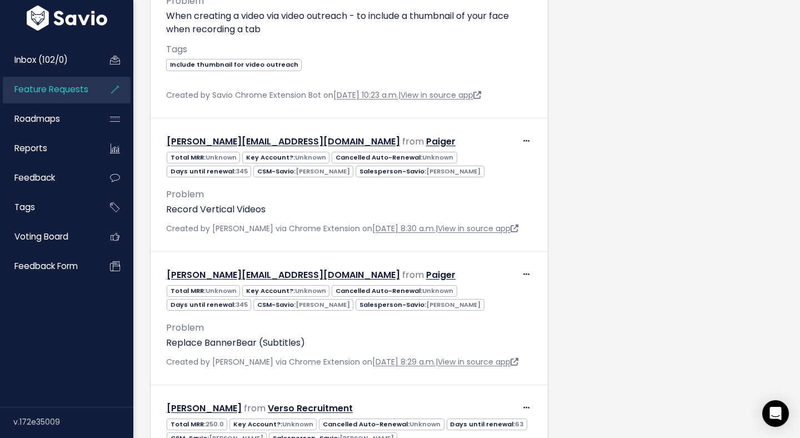
drag, startPoint x: 402, startPoint y: 126, endPoint x: 463, endPoint y: 137, distance: 61.5
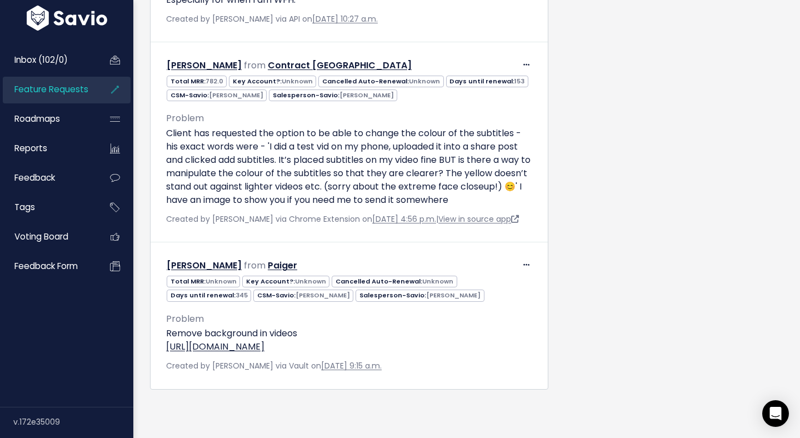
scroll to position [6016, 0]
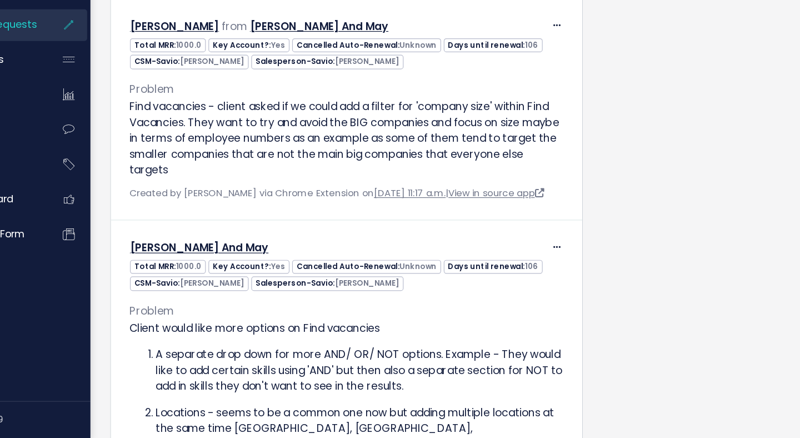
scroll to position [3350, 0]
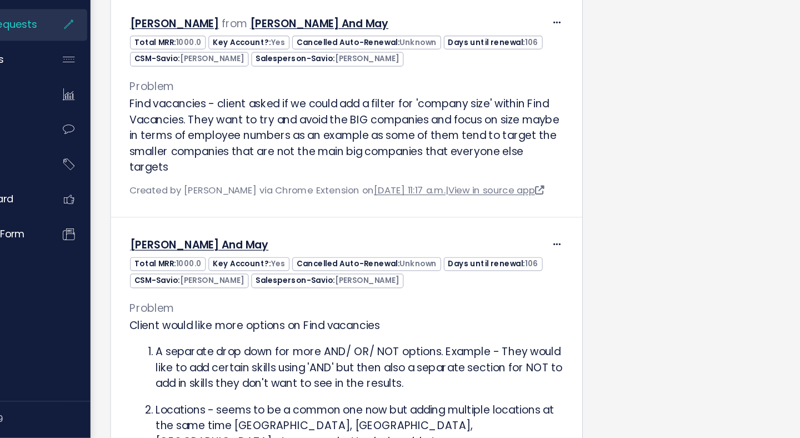
click at [317, 30] on p "I think this would be super helpful based on what we discussed this morning [PE…" at bounding box center [349, 10] width 366 height 40
click at [322, 30] on p "I think this would be super helpful based on what we discussed this morning [PE…" at bounding box center [349, 10] width 366 height 40
drag, startPoint x: 276, startPoint y: 176, endPoint x: 167, endPoint y: 112, distance: 126.6
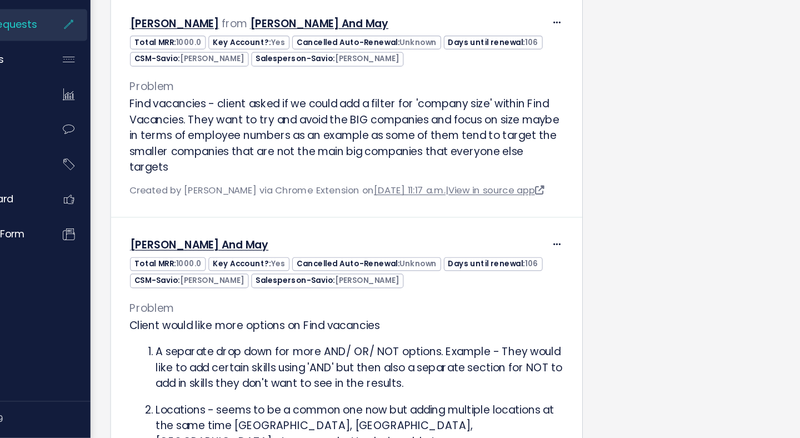
scroll to position [3350, 0]
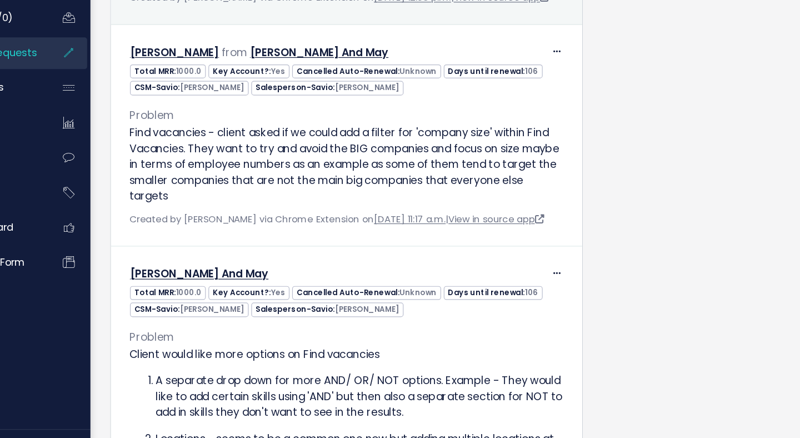
drag, startPoint x: 166, startPoint y: 74, endPoint x: 302, endPoint y: 179, distance: 172.3
drag, startPoint x: 300, startPoint y: 216, endPoint x: 158, endPoint y: 74, distance: 200.4
copy div "Ella Grimmer from Unknown Company Problem Advanced filters to search descriptio…"
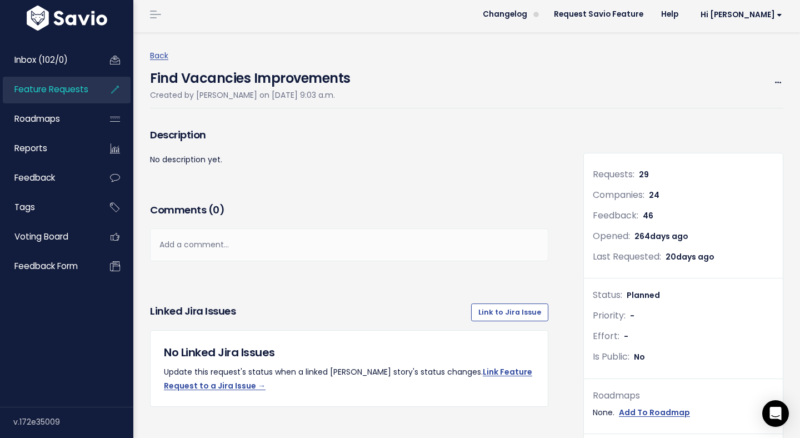
scroll to position [0, 0]
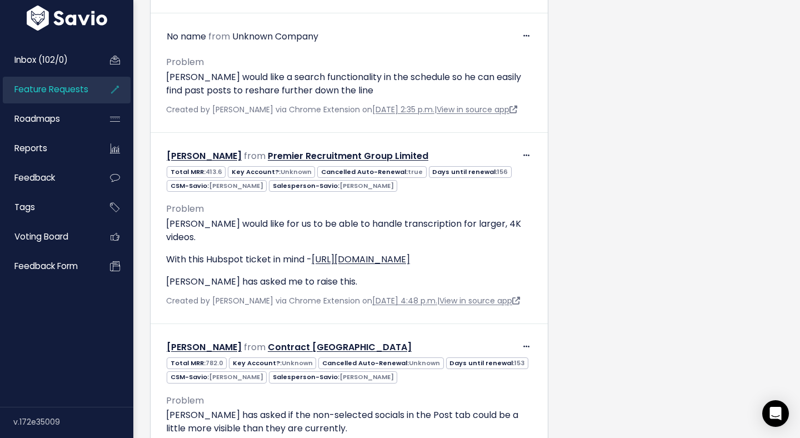
scroll to position [1051, 0]
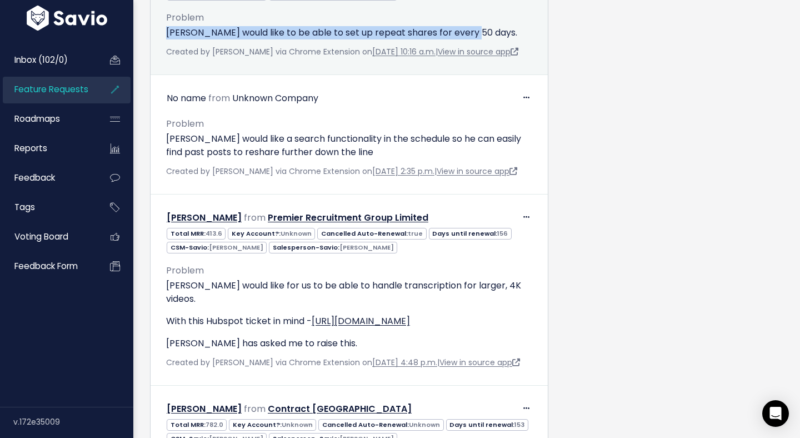
drag, startPoint x: 488, startPoint y: 43, endPoint x: 154, endPoint y: 44, distance: 333.4
click at [154, 44] on td "Edit Return to Inbox Delete Kevin Moreland from Contract Scotland" at bounding box center [349, 8] width 397 height 133
copy p "Kevin would like to be able to set up repeat shares for every 50 days."
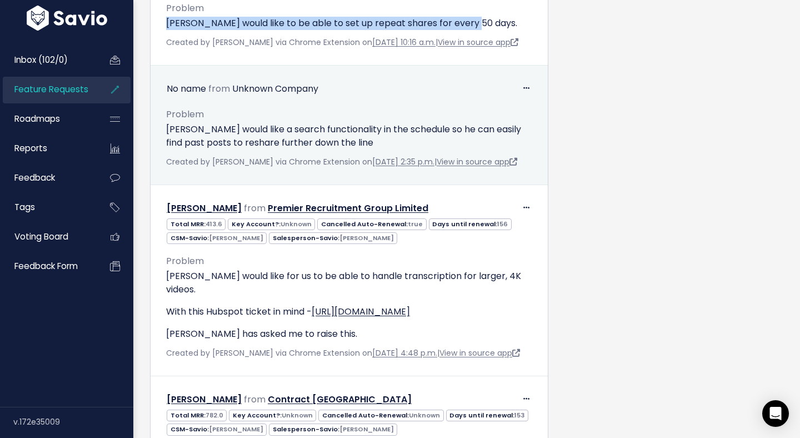
scroll to position [1086, 0]
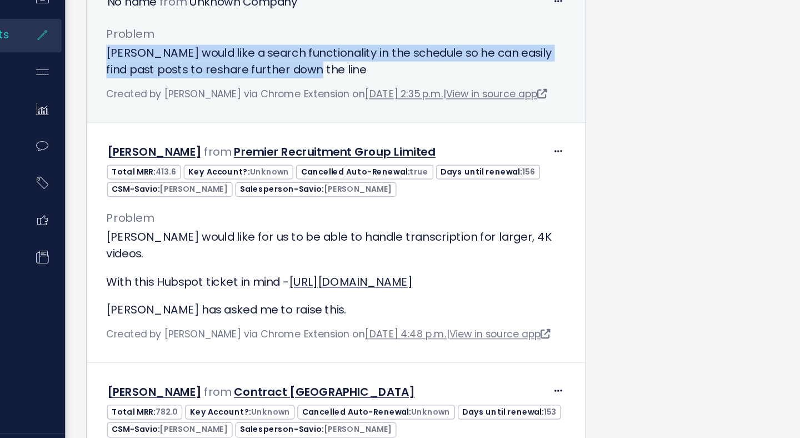
drag, startPoint x: 341, startPoint y: 144, endPoint x: 157, endPoint y: 138, distance: 183.5
click at [158, 138] on div "Problem Alan would like a search functionality in the schedule so he can easily…" at bounding box center [349, 107] width 383 height 71
copy p "Alan would like a search functionality in the schedule so he can easily find pa…"
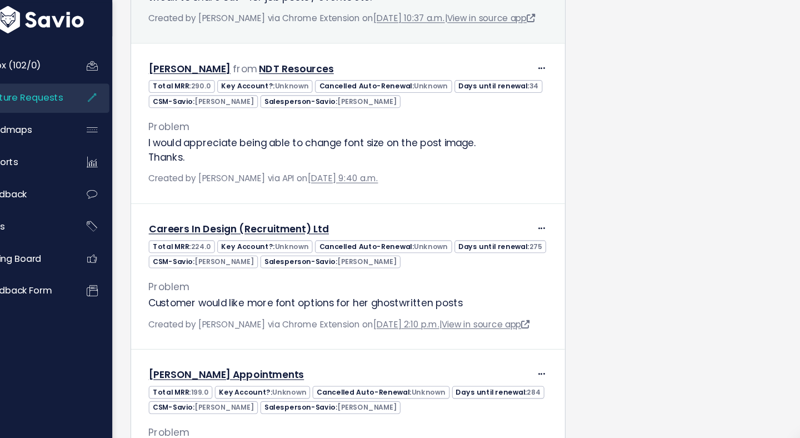
scroll to position [2549, 0]
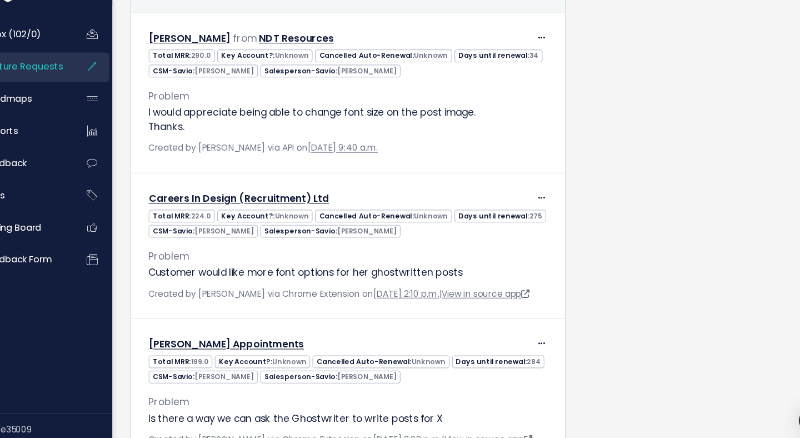
drag, startPoint x: 400, startPoint y: 158, endPoint x: 312, endPoint y: 143, distance: 89.1
drag, startPoint x: 378, startPoint y: 148, endPoint x: 287, endPoint y: 137, distance: 92.3
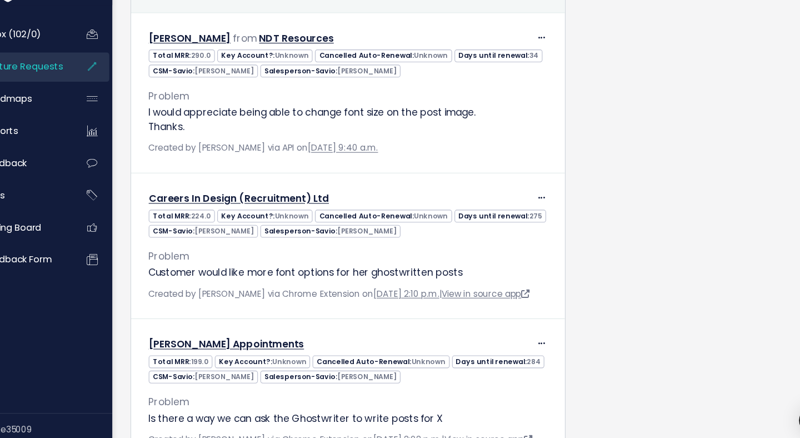
drag, startPoint x: 287, startPoint y: 137, endPoint x: 364, endPoint y: 149, distance: 78.1
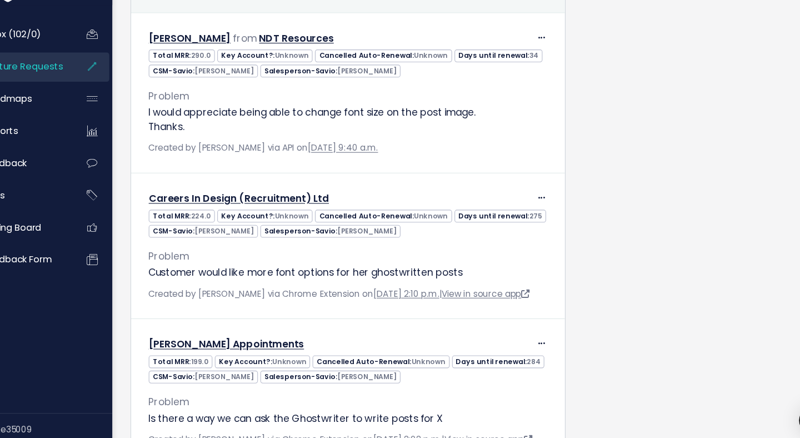
drag, startPoint x: 162, startPoint y: 71, endPoint x: 331, endPoint y: 188, distance: 206.1
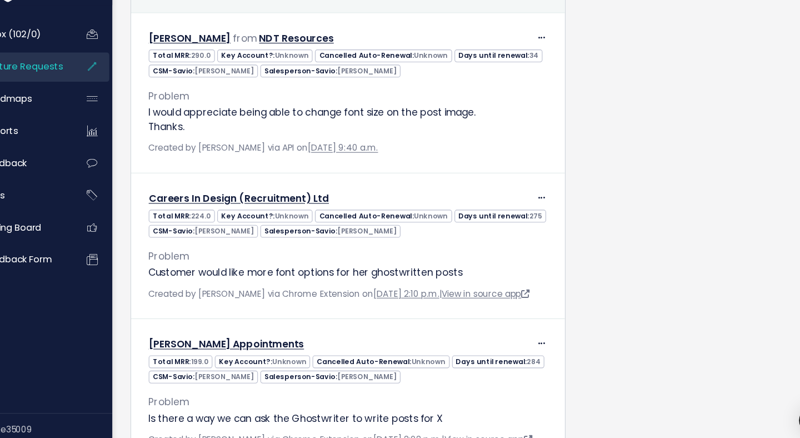
copy div "Charles Curtis from Immersum Total MRR: 225.5 Key Account?: Unknown Cancelled A…"
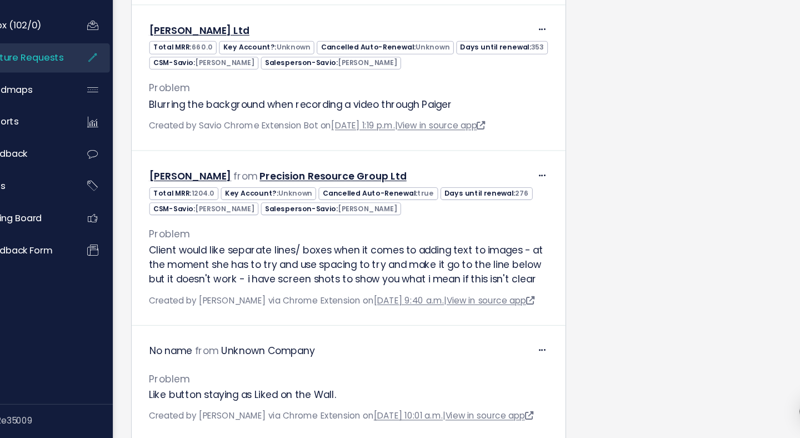
scroll to position [4863, 0]
drag, startPoint x: 243, startPoint y: 115, endPoint x: 337, endPoint y: 116, distance: 93.9
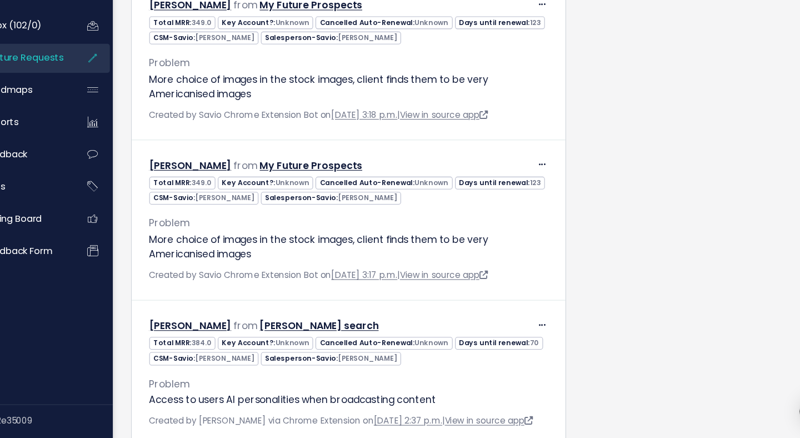
scroll to position [5753, 0]
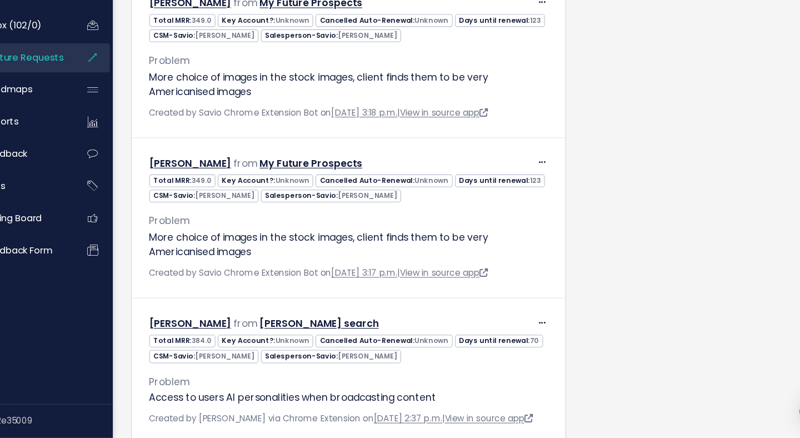
drag, startPoint x: 344, startPoint y: 109, endPoint x: 373, endPoint y: 128, distance: 35.0
drag, startPoint x: 365, startPoint y: 118, endPoint x: 259, endPoint y: 93, distance: 108.0
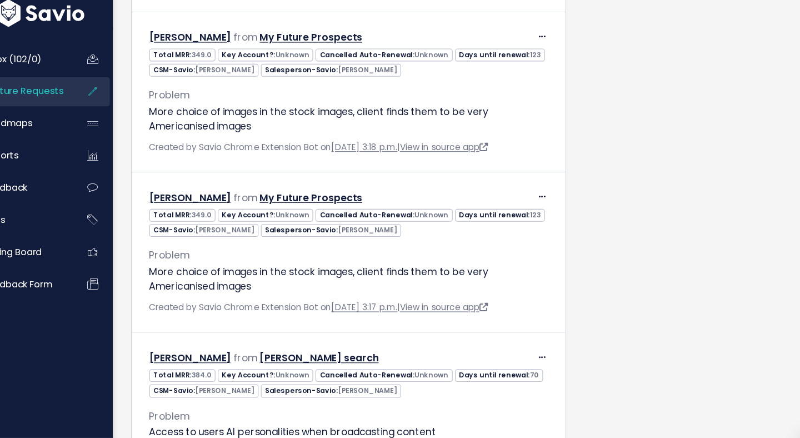
scroll to position [5717, 0]
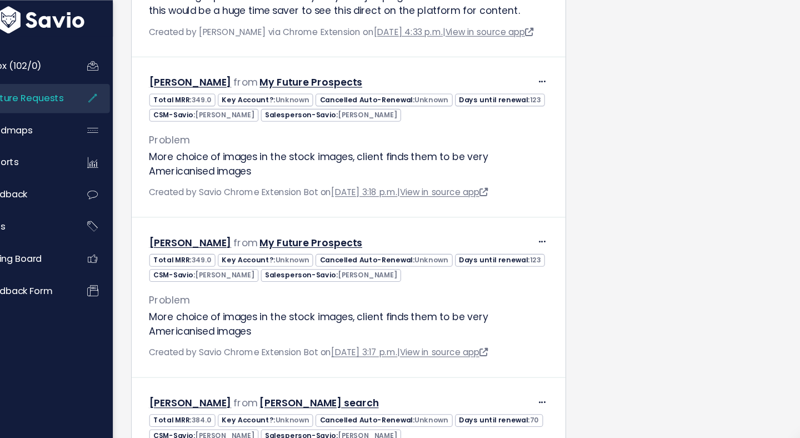
drag, startPoint x: 165, startPoint y: 131, endPoint x: 282, endPoint y: 151, distance: 118.3
copy p "A split screen showing the schedule while creating content for an easier view a…"
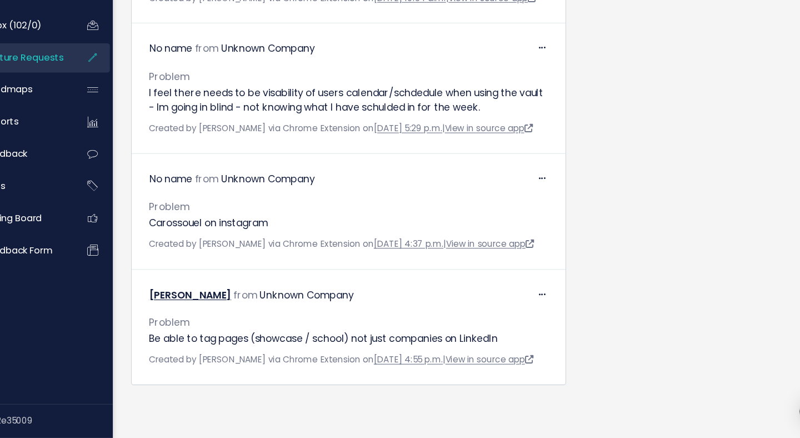
scroll to position [9973, 0]
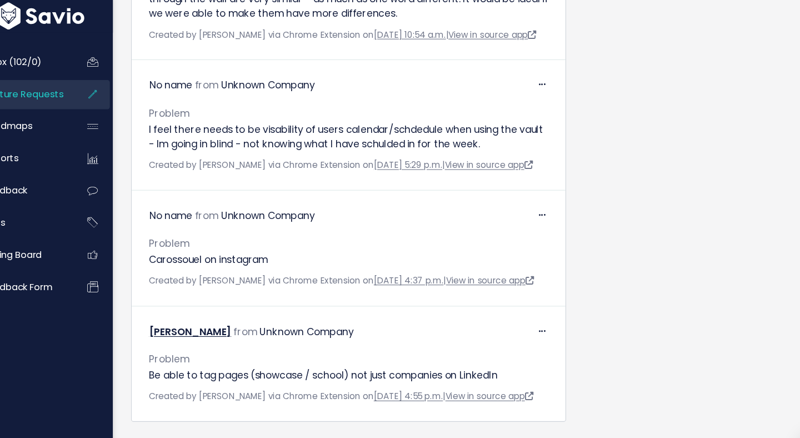
drag, startPoint x: 534, startPoint y: 83, endPoint x: 166, endPoint y: 81, distance: 368.4
copy p "When you ask give me ideas - It would be usuful to save the listed prompts give…"
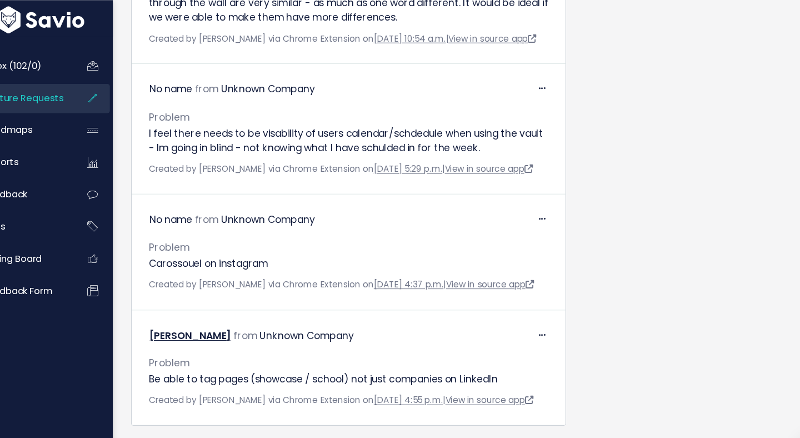
scroll to position [10069, 0]
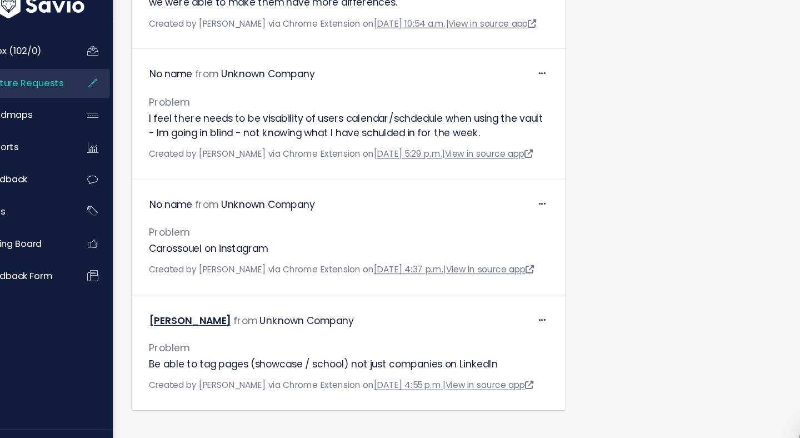
drag, startPoint x: 313, startPoint y: 103, endPoint x: 379, endPoint y: 116, distance: 66.7
drag, startPoint x: 379, startPoint y: 116, endPoint x: 357, endPoint y: 103, distance: 24.9
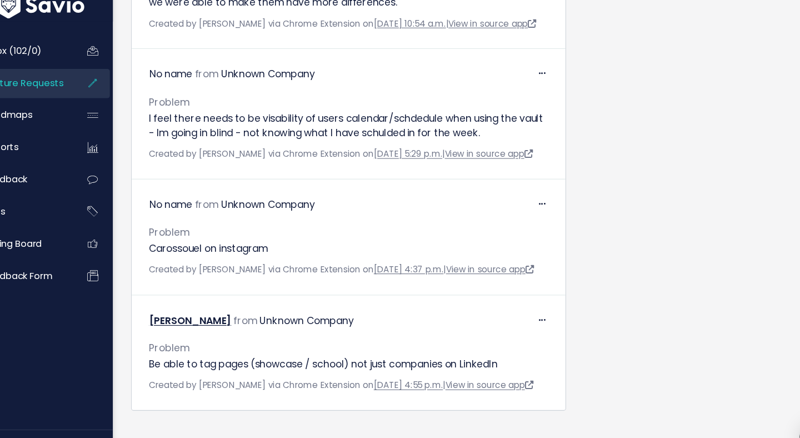
drag, startPoint x: 357, startPoint y: 103, endPoint x: 383, endPoint y: 118, distance: 29.6
drag, startPoint x: 383, startPoint y: 118, endPoint x: 375, endPoint y: 116, distance: 8.8
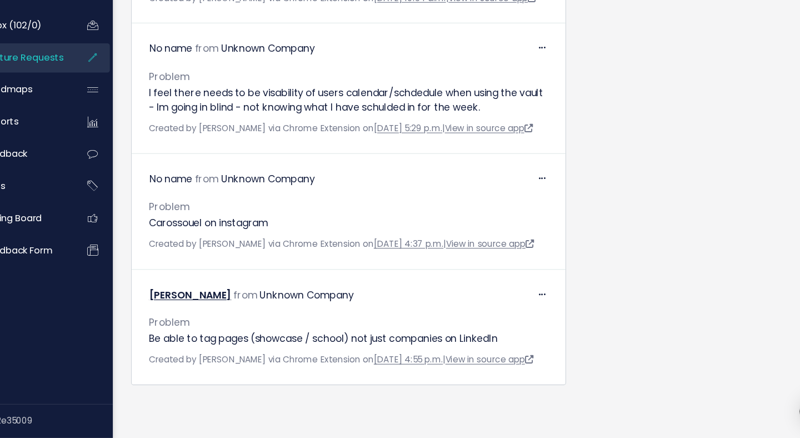
scroll to position [10500, 0]
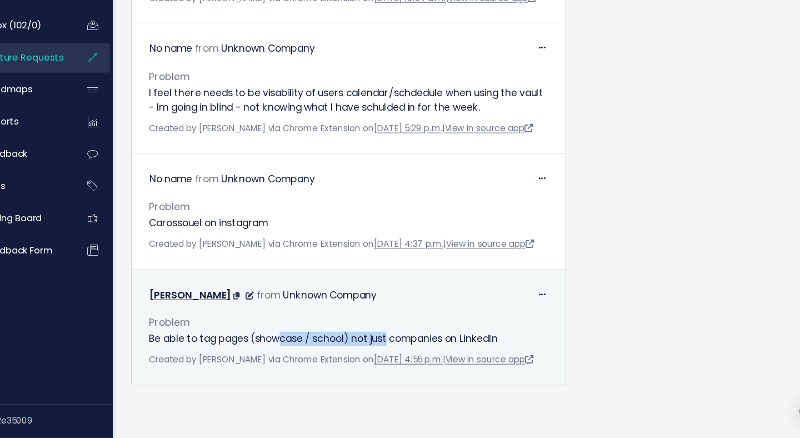
drag, startPoint x: 287, startPoint y: 348, endPoint x: 430, endPoint y: 352, distance: 142.9
click at [426, 350] on p "Be able to tag pages (showcase / school) not just companies on LinkedIn" at bounding box center [349, 347] width 366 height 13
click at [430, 352] on p "Be able to tag pages (showcase / school) not just companies on LinkedIn" at bounding box center [349, 347] width 366 height 13
drag, startPoint x: 429, startPoint y: 352, endPoint x: 343, endPoint y: 352, distance: 86.1
click at [343, 352] on p "Be able to tag pages (showcase / school) not just companies on LinkedIn" at bounding box center [349, 347] width 366 height 13
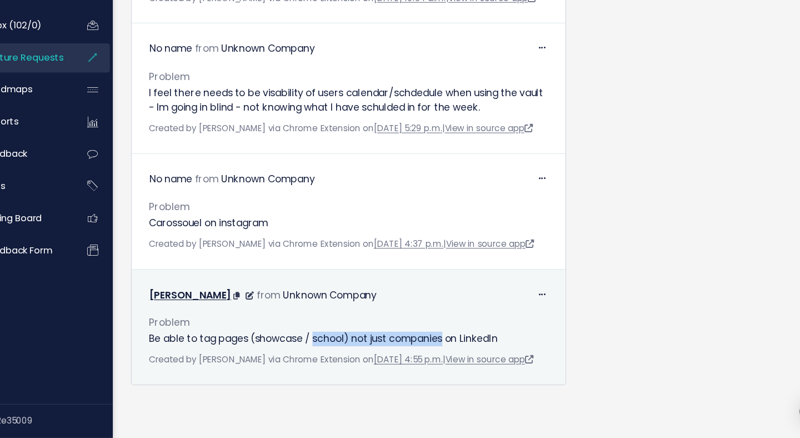
click at [343, 352] on p "Be able to tag pages (showcase / school) not just companies on LinkedIn" at bounding box center [349, 347] width 366 height 13
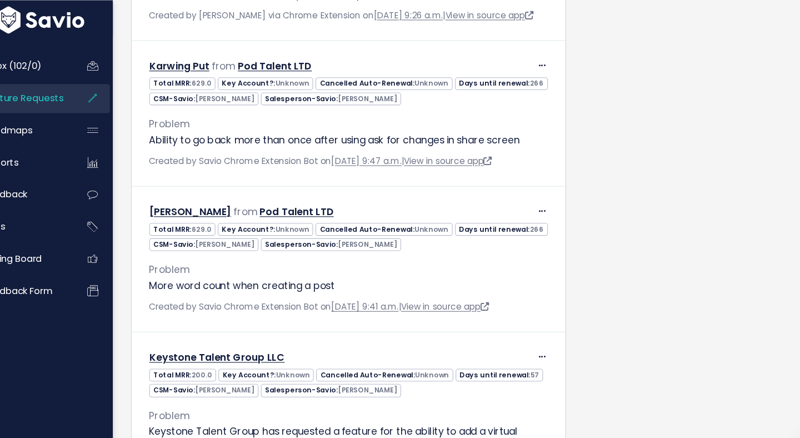
scroll to position [4232, 0]
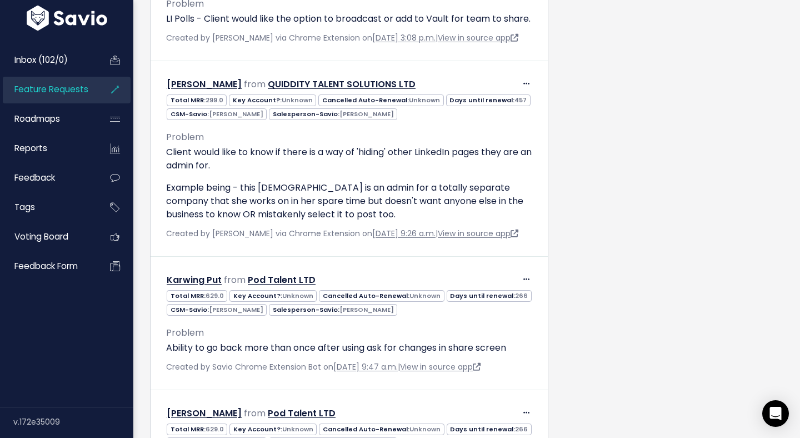
click at [79, 94] on span "Feature Requests" at bounding box center [51, 89] width 74 height 12
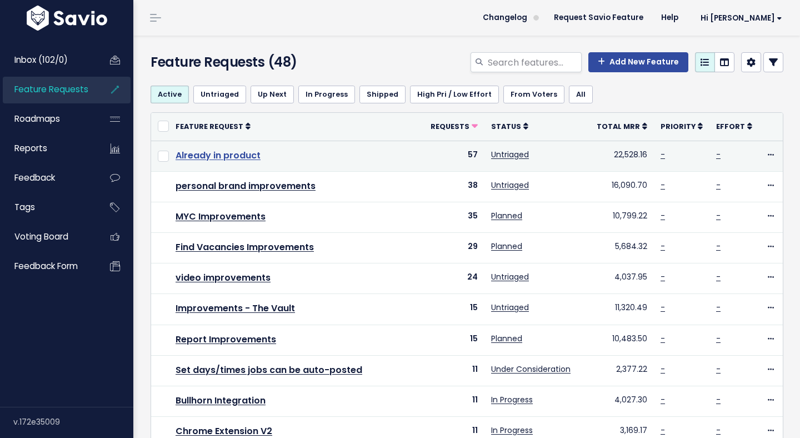
click at [229, 161] on link "Already in product" at bounding box center [218, 155] width 85 height 13
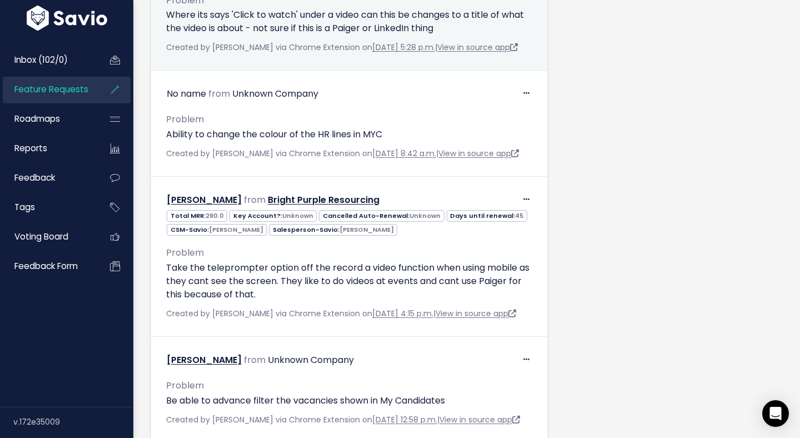
scroll to position [3254, 0]
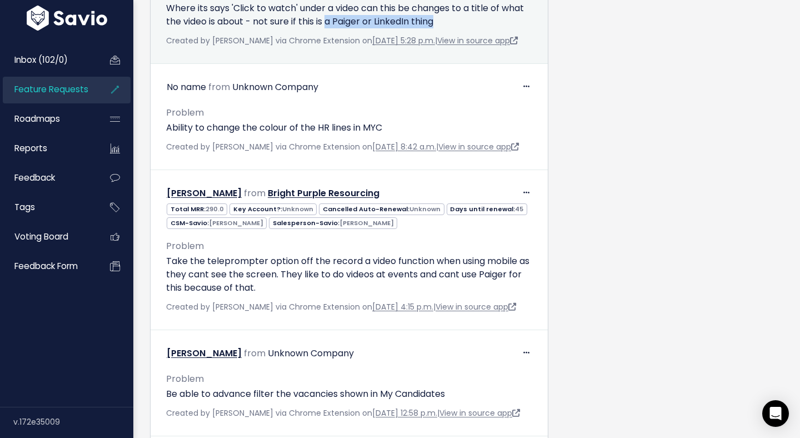
drag, startPoint x: 450, startPoint y: 132, endPoint x: 330, endPoint y: 131, distance: 120.0
click at [330, 28] on p "Where its says 'Click to watch' under a video can this be changes to a title of…" at bounding box center [349, 15] width 366 height 27
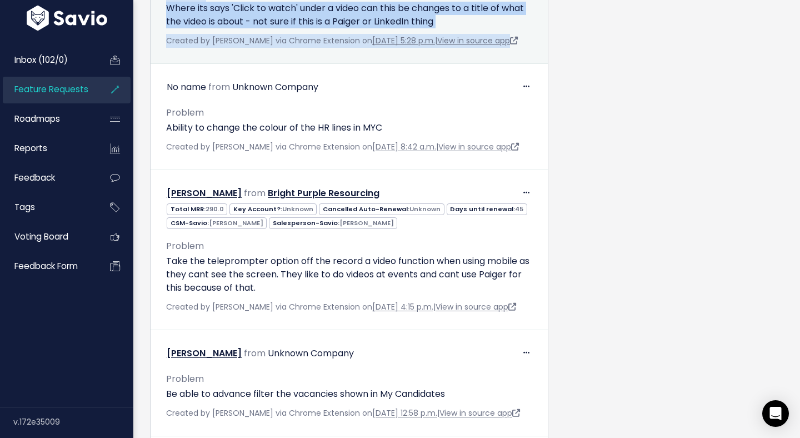
drag, startPoint x: 281, startPoint y: 179, endPoint x: 157, endPoint y: 47, distance: 181.2
copy div "[PERSON_NAME] from Spectrum IT Total MRR: 249.0 Key Account?: Unknown Cancelled…"
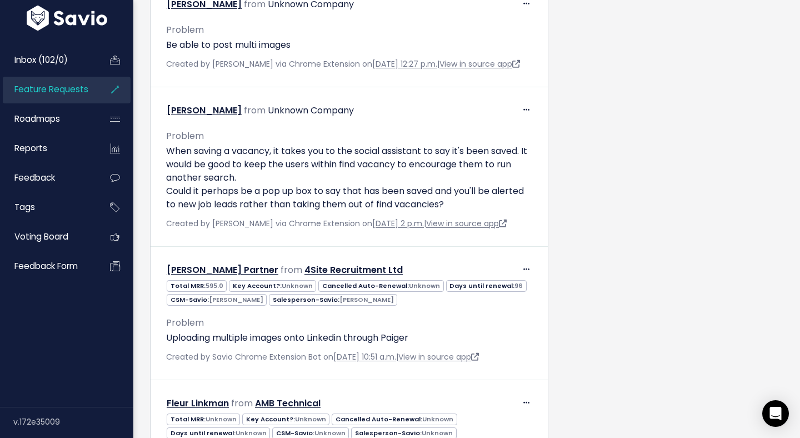
scroll to position [5268, 0]
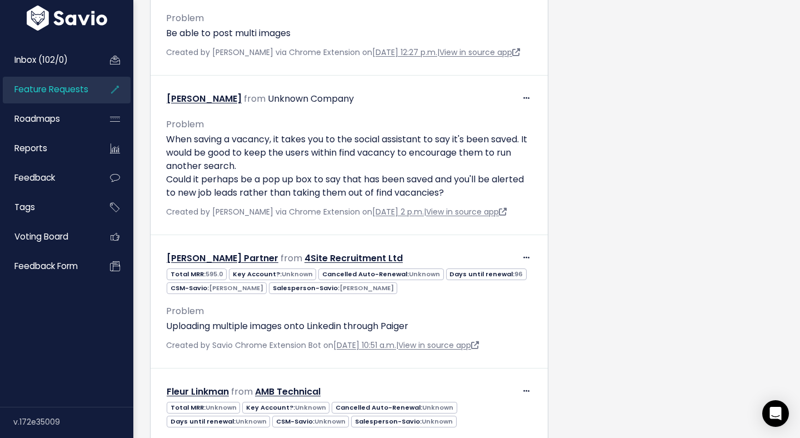
drag, startPoint x: 389, startPoint y: 40, endPoint x: 468, endPoint y: 68, distance: 83.8
drag, startPoint x: 468, startPoint y: 68, endPoint x: 400, endPoint y: 39, distance: 74.4
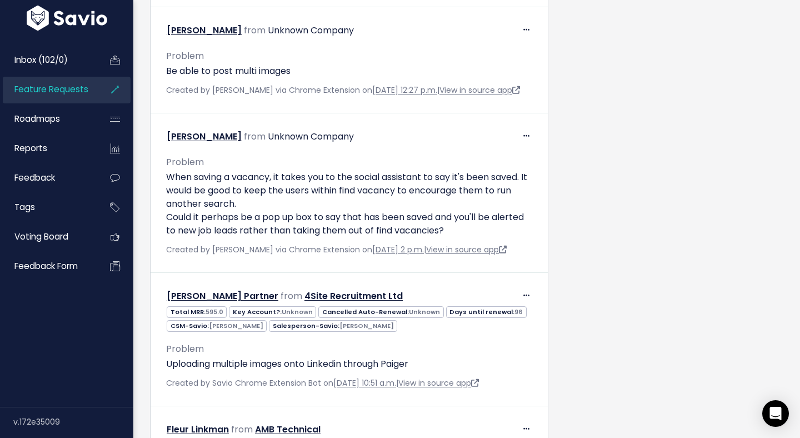
scroll to position [5221, 0]
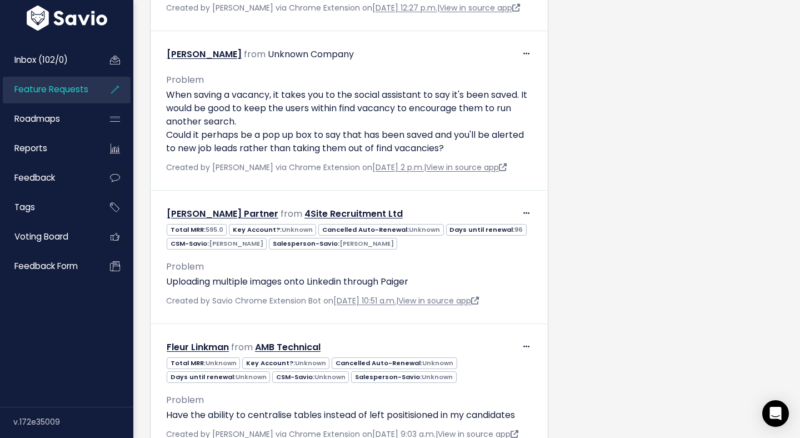
scroll to position [5368, 0]
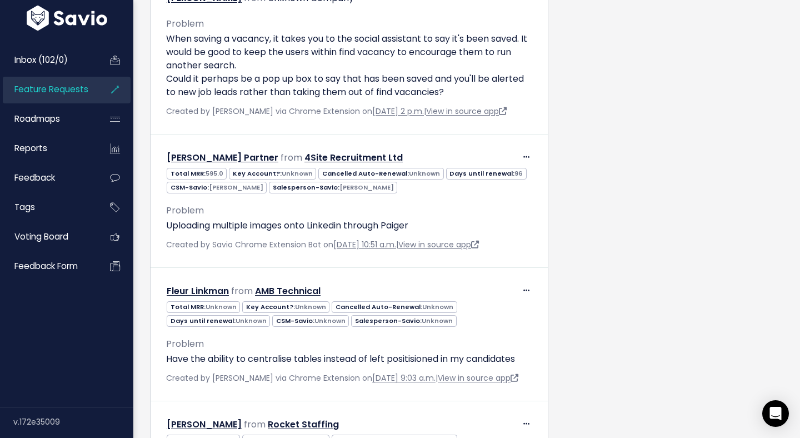
drag, startPoint x: 335, startPoint y: 90, endPoint x: 414, endPoint y: 89, distance: 78.9
drag, startPoint x: 414, startPoint y: 89, endPoint x: 273, endPoint y: 89, distance: 140.6
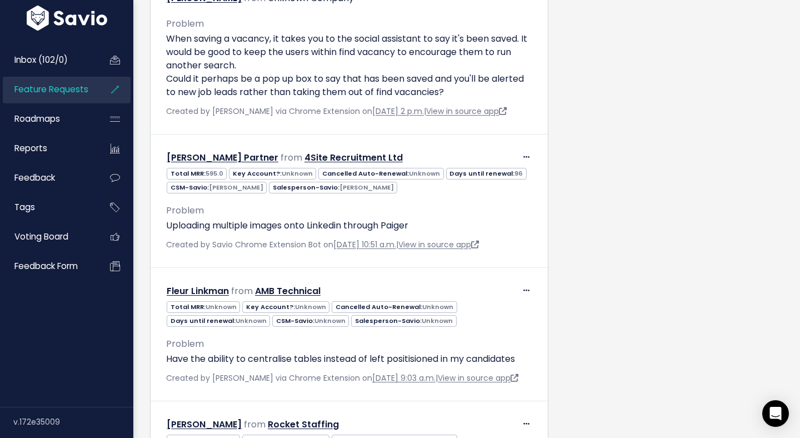
drag, startPoint x: 273, startPoint y: 89, endPoint x: 446, endPoint y: 89, distance: 172.3
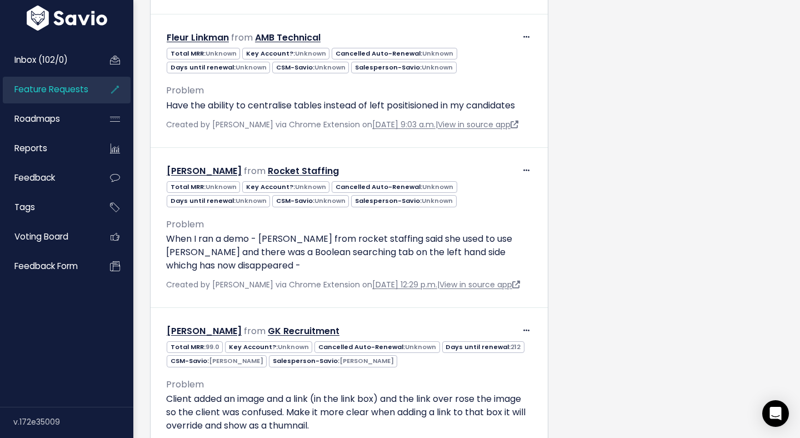
scroll to position [5624, 0]
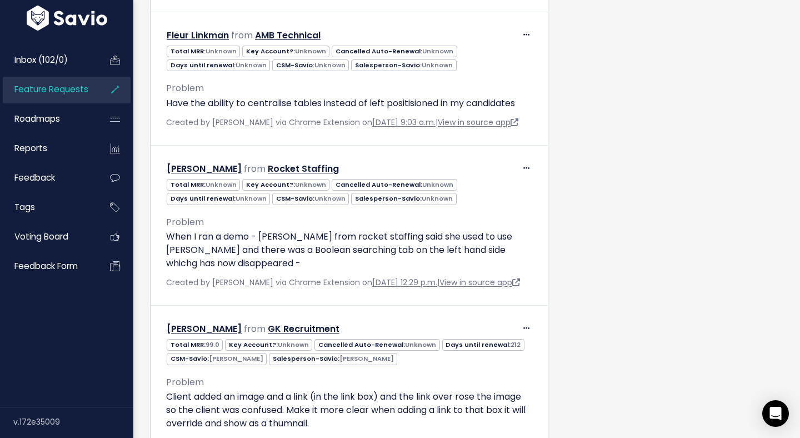
drag, startPoint x: 342, startPoint y: 86, endPoint x: 436, endPoint y: 120, distance: 100.0
drag, startPoint x: 271, startPoint y: 73, endPoint x: 367, endPoint y: 109, distance: 103.0
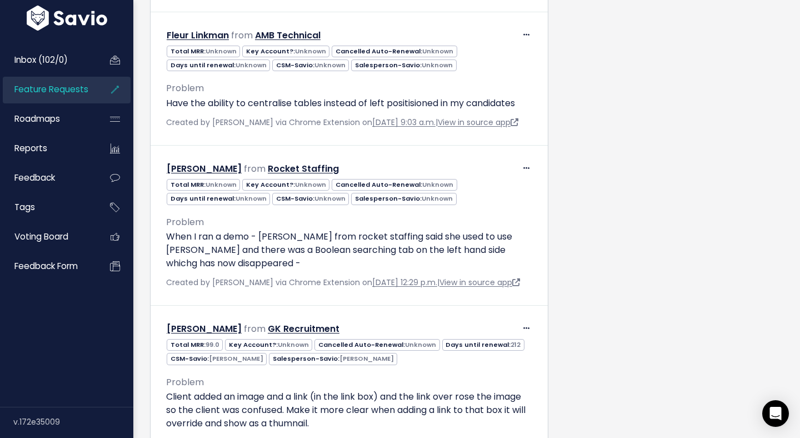
drag, startPoint x: 331, startPoint y: 113, endPoint x: 482, endPoint y: 127, distance: 151.8
drag, startPoint x: 482, startPoint y: 127, endPoint x: 335, endPoint y: 114, distance: 148.4
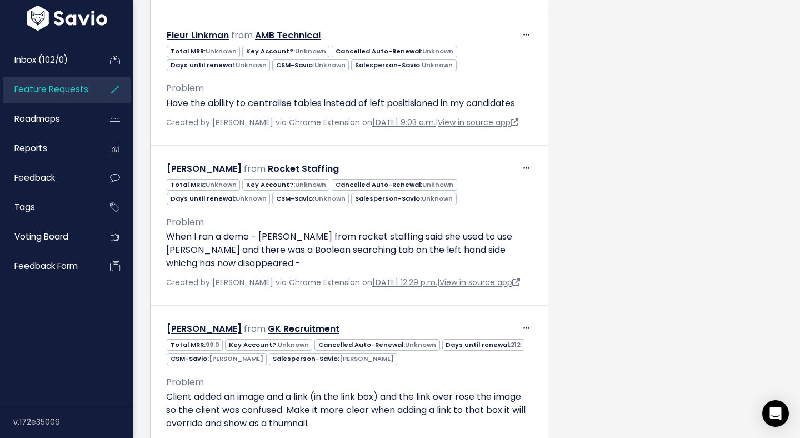
drag, startPoint x: 335, startPoint y: 114, endPoint x: 472, endPoint y: 124, distance: 138.2
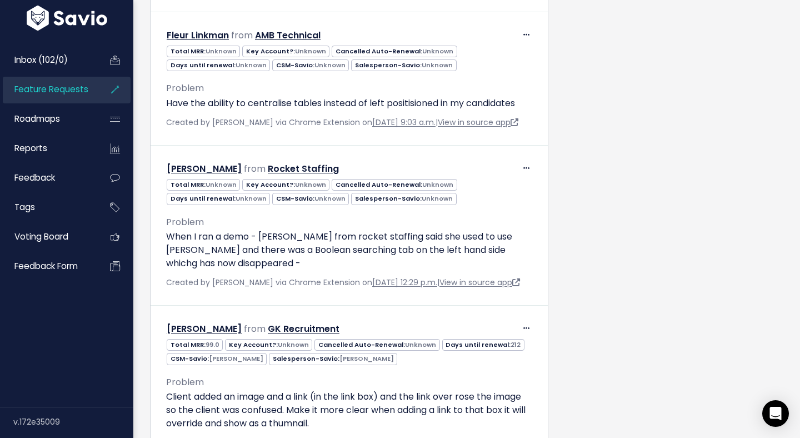
drag, startPoint x: 472, startPoint y: 124, endPoint x: 346, endPoint y: 105, distance: 128.1
drag, startPoint x: 339, startPoint y: 79, endPoint x: 432, endPoint y: 109, distance: 97.9
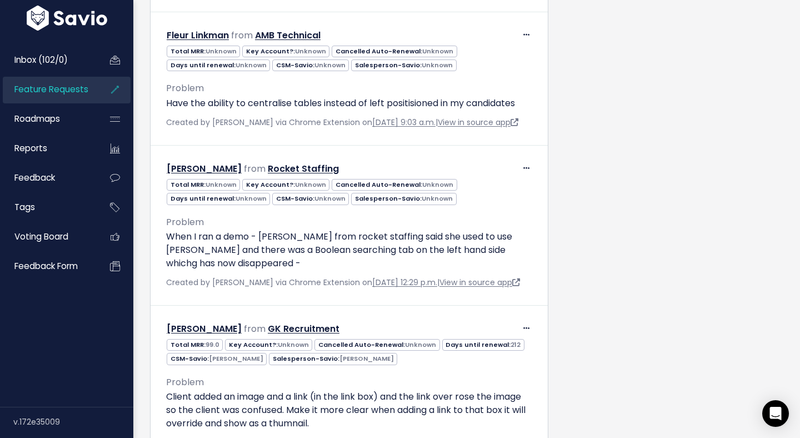
drag, startPoint x: 432, startPoint y: 109, endPoint x: 393, endPoint y: 84, distance: 46.4
drag, startPoint x: 393, startPoint y: 84, endPoint x: 449, endPoint y: 110, distance: 61.7
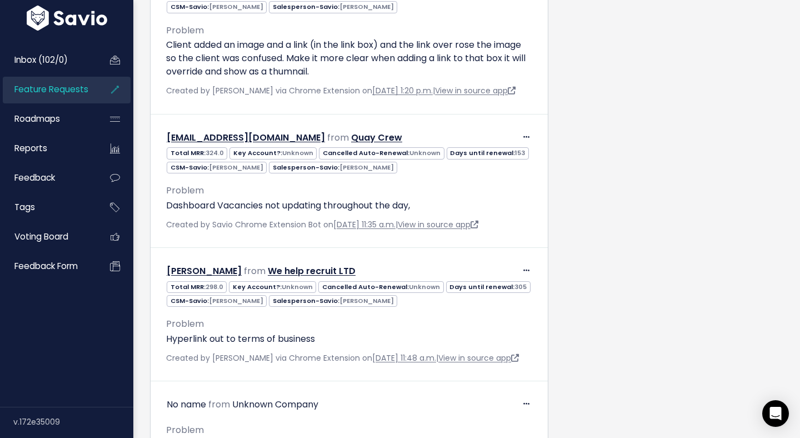
scroll to position [5962, 0]
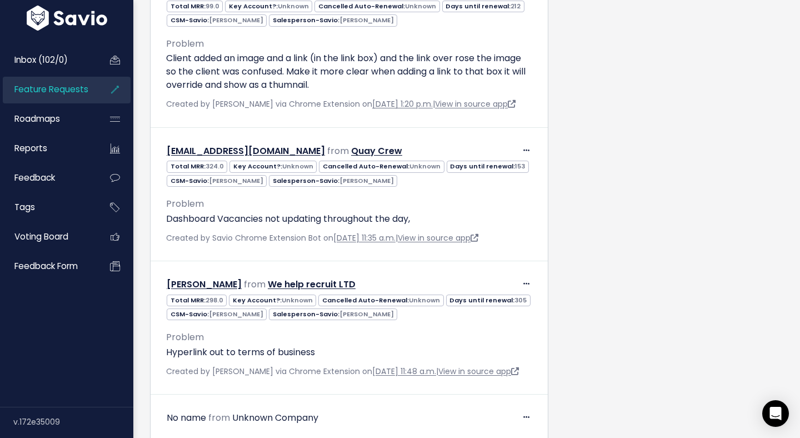
drag, startPoint x: 337, startPoint y: 61, endPoint x: 505, endPoint y: 61, distance: 167.8
drag, startPoint x: 505, startPoint y: 61, endPoint x: 390, endPoint y: 61, distance: 115.6
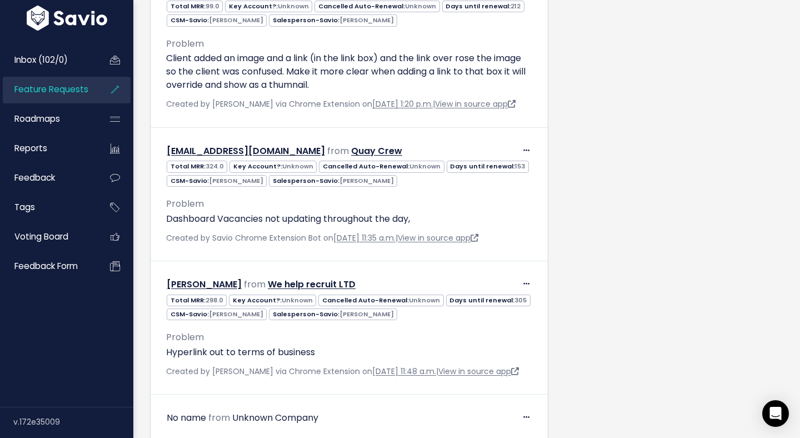
drag, startPoint x: 390, startPoint y: 61, endPoint x: 509, endPoint y: 61, distance: 119.5
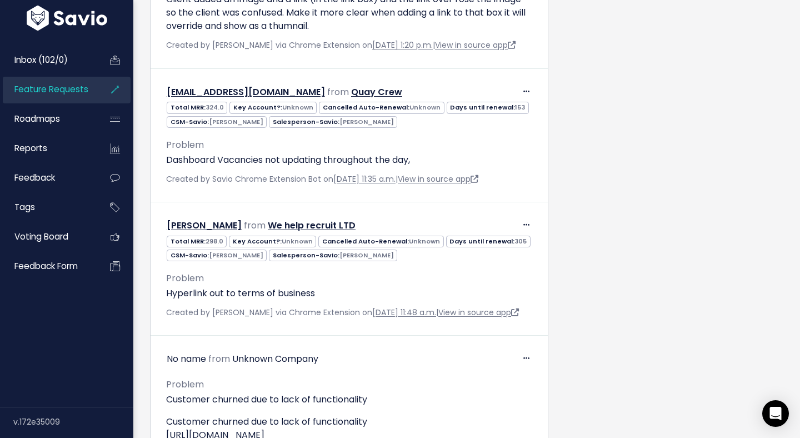
scroll to position [6022, 0]
drag, startPoint x: 396, startPoint y: 136, endPoint x: 465, endPoint y: 162, distance: 74.2
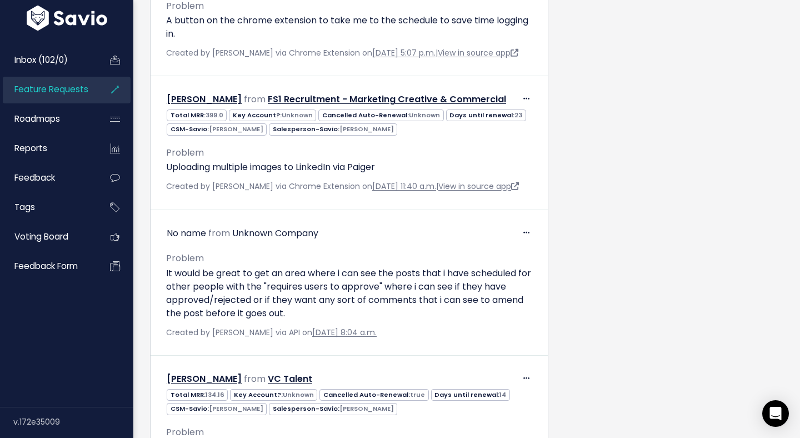
scroll to position [8066, 0]
drag, startPoint x: 402, startPoint y: 84, endPoint x: 489, endPoint y: 84, distance: 86.7
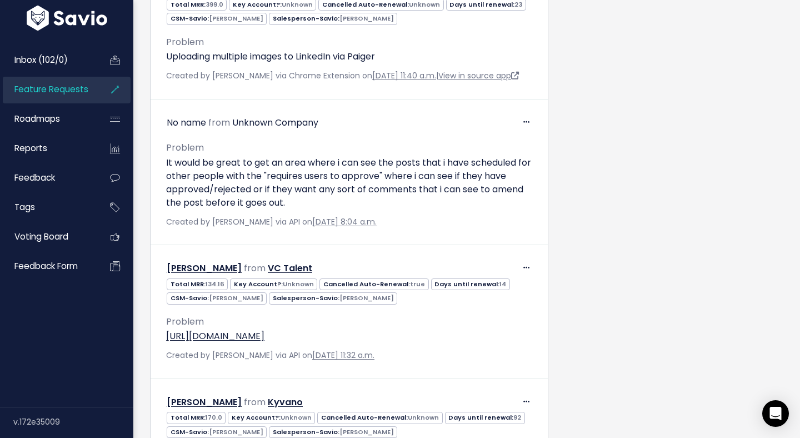
scroll to position [8177, 0]
drag, startPoint x: 483, startPoint y: 143, endPoint x: 462, endPoint y: 126, distance: 26.9
drag, startPoint x: 462, startPoint y: 126, endPoint x: 478, endPoint y: 147, distance: 26.6
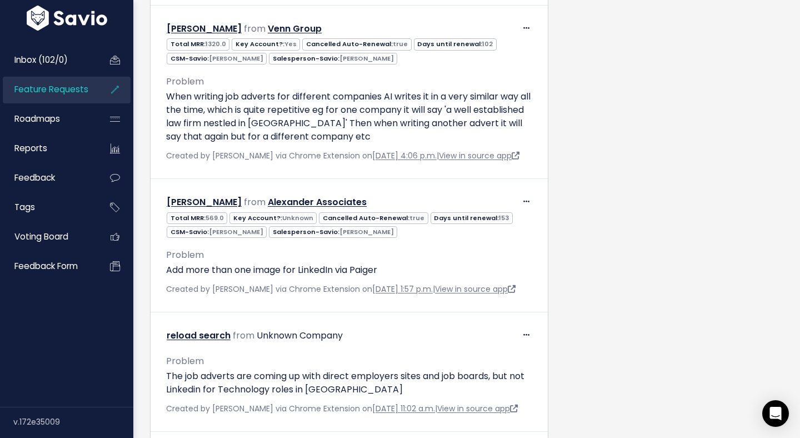
scroll to position [8976, 0]
drag, startPoint x: 414, startPoint y: 119, endPoint x: 410, endPoint y: 92, distance: 28.1
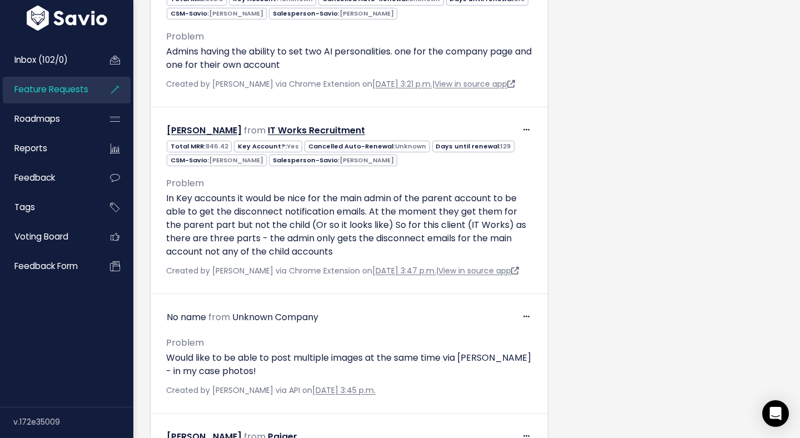
scroll to position [12067, 0]
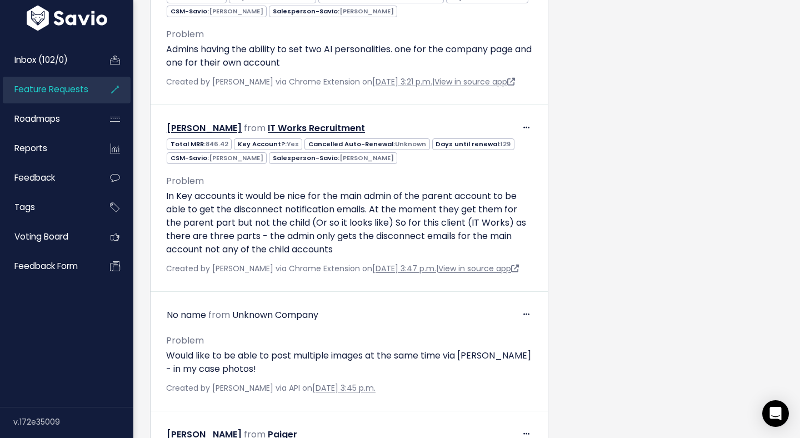
drag, startPoint x: 417, startPoint y: 101, endPoint x: 467, endPoint y: 114, distance: 51.4
drag, startPoint x: 467, startPoint y: 114, endPoint x: 370, endPoint y: 113, distance: 97.3
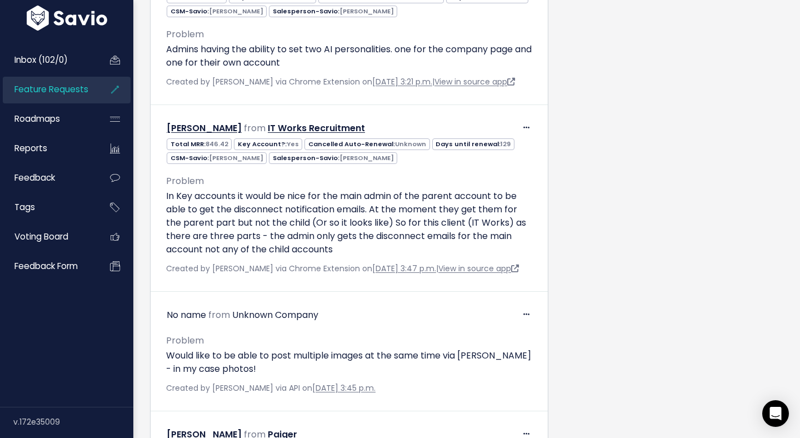
drag, startPoint x: 370, startPoint y: 113, endPoint x: 471, endPoint y: 114, distance: 101.1
drag, startPoint x: 471, startPoint y: 114, endPoint x: 345, endPoint y: 120, distance: 126.3
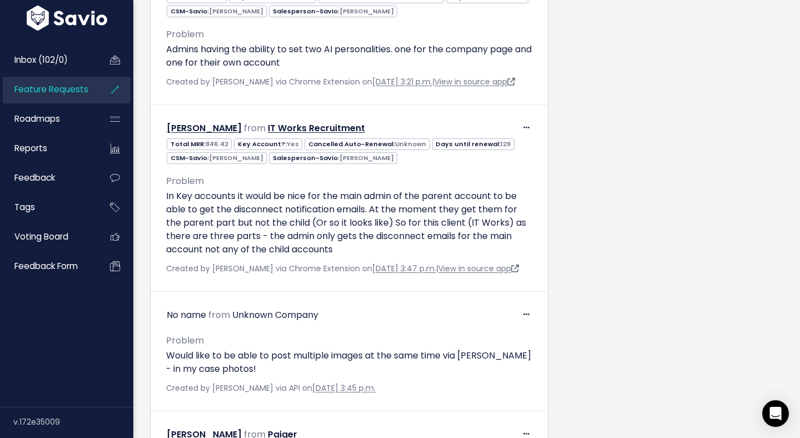
drag, startPoint x: 337, startPoint y: 105, endPoint x: 501, endPoint y: 117, distance: 163.8
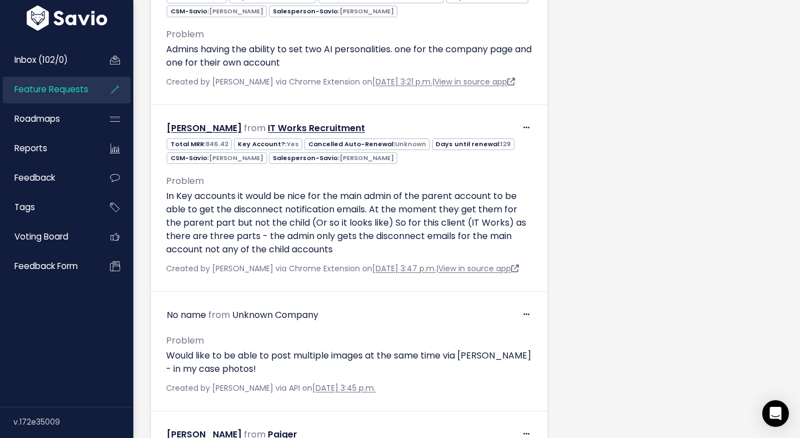
drag, startPoint x: 501, startPoint y: 117, endPoint x: 406, endPoint y: 110, distance: 94.7
drag, startPoint x: 406, startPoint y: 110, endPoint x: 475, endPoint y: 109, distance: 68.9
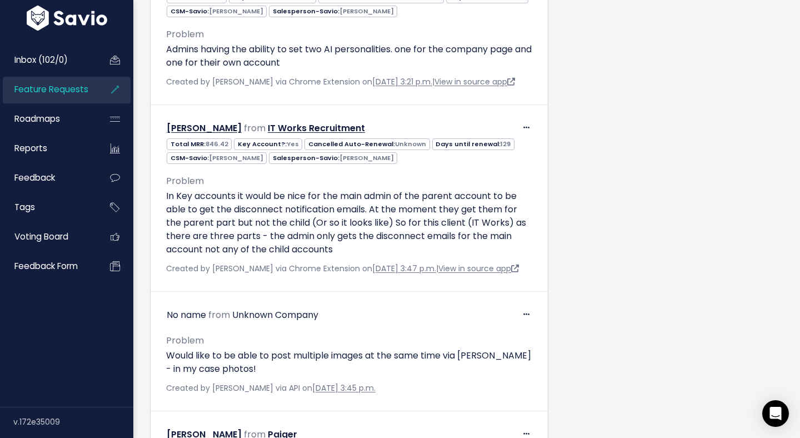
drag, startPoint x: 475, startPoint y: 109, endPoint x: 383, endPoint y: 102, distance: 92.5
drag, startPoint x: 383, startPoint y: 102, endPoint x: 466, endPoint y: 106, distance: 83.4
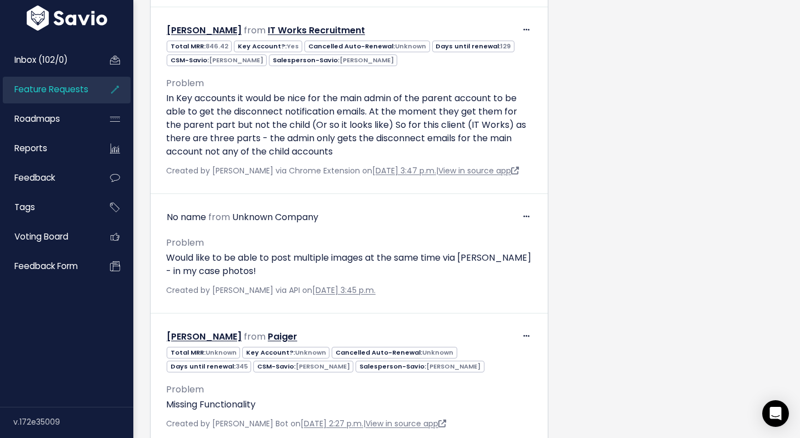
scroll to position [12211, 0]
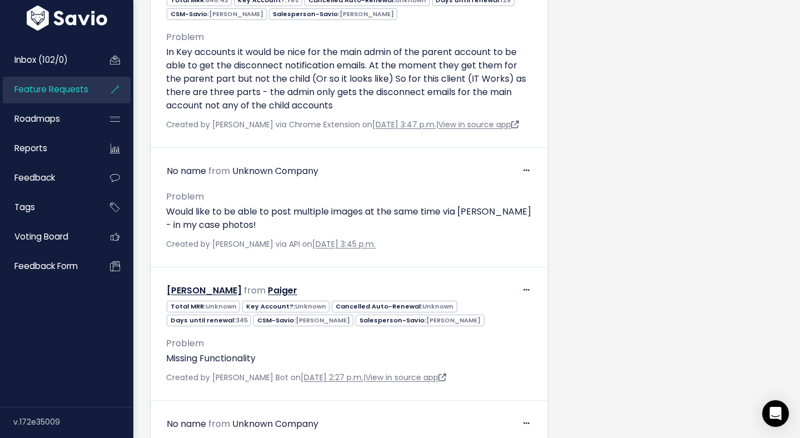
drag, startPoint x: 241, startPoint y: 143, endPoint x: 407, endPoint y: 164, distance: 168.1
drag, startPoint x: 407, startPoint y: 164, endPoint x: 362, endPoint y: 139, distance: 52.2
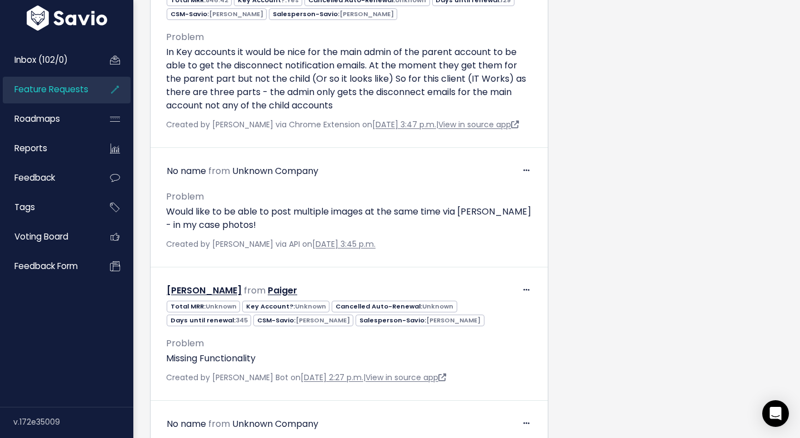
drag, startPoint x: 362, startPoint y: 139, endPoint x: 417, endPoint y: 167, distance: 61.9
drag, startPoint x: 417, startPoint y: 167, endPoint x: 383, endPoint y: 143, distance: 41.5
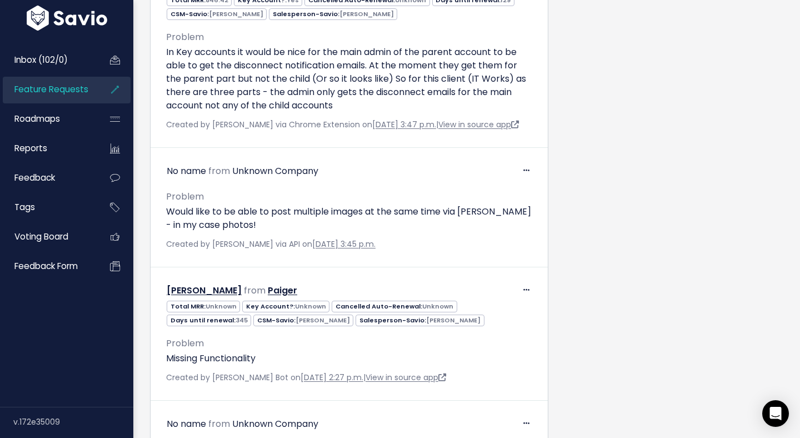
drag, startPoint x: 383, startPoint y: 143, endPoint x: 426, endPoint y: 178, distance: 54.9
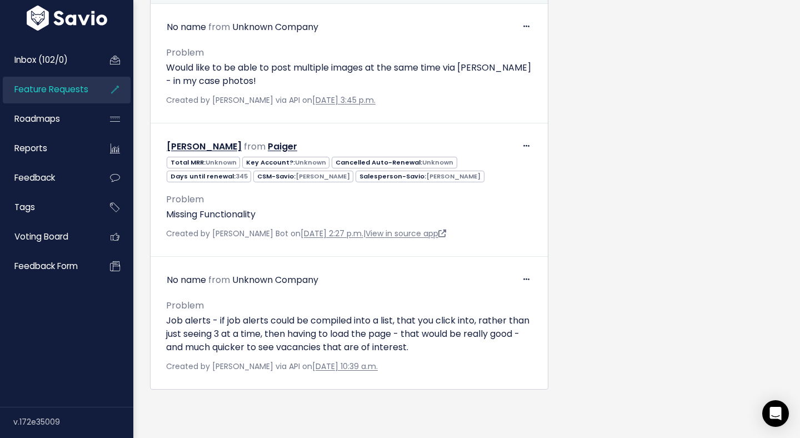
scroll to position [12954, 0]
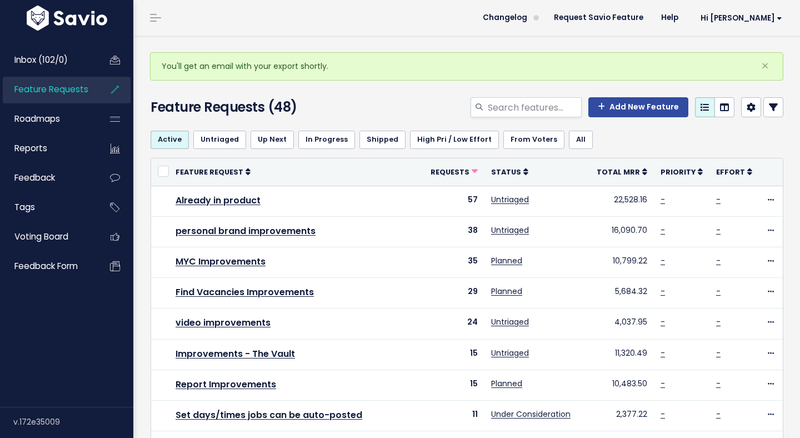
drag, startPoint x: 331, startPoint y: 64, endPoint x: 164, endPoint y: 57, distance: 166.9
click at [164, 57] on div "You'll get an email with your export shortly. ×" at bounding box center [466, 66] width 633 height 28
drag, startPoint x: 164, startPoint y: 57, endPoint x: 452, endPoint y: 61, distance: 287.9
click at [446, 61] on div "You'll get an email with your export shortly. ×" at bounding box center [466, 66] width 633 height 28
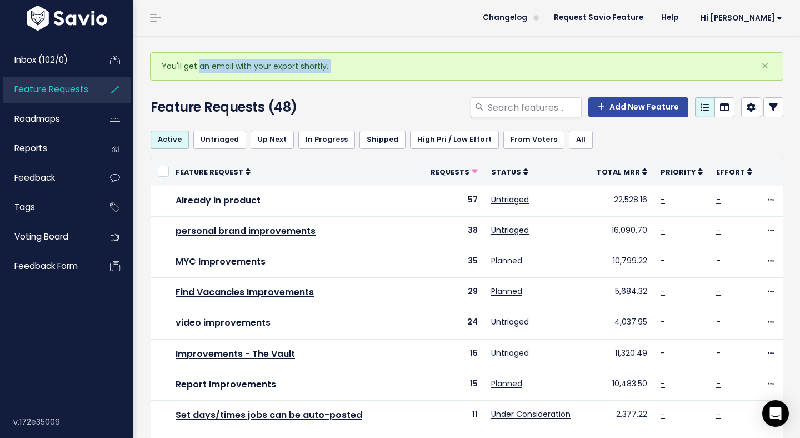
click at [452, 61] on div "You'll get an email with your export shortly. ×" at bounding box center [466, 66] width 633 height 28
click at [763, 14] on span "Hi [PERSON_NAME]" at bounding box center [742, 18] width 82 height 8
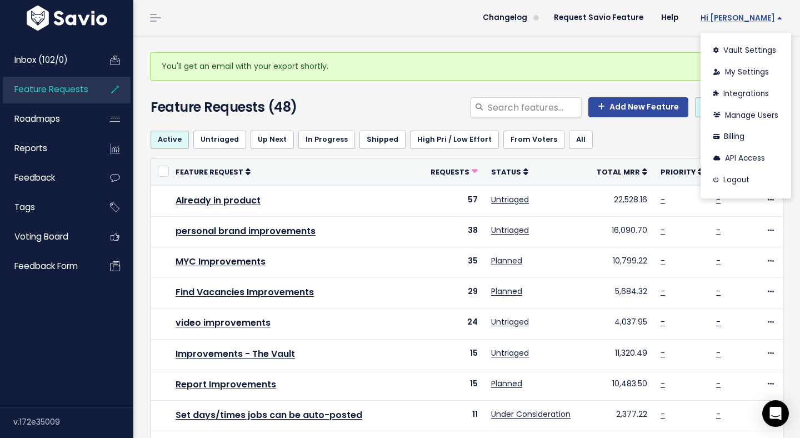
click at [763, 14] on span "Hi [PERSON_NAME]" at bounding box center [742, 18] width 82 height 8
